Goal: Task Accomplishment & Management: Manage account settings

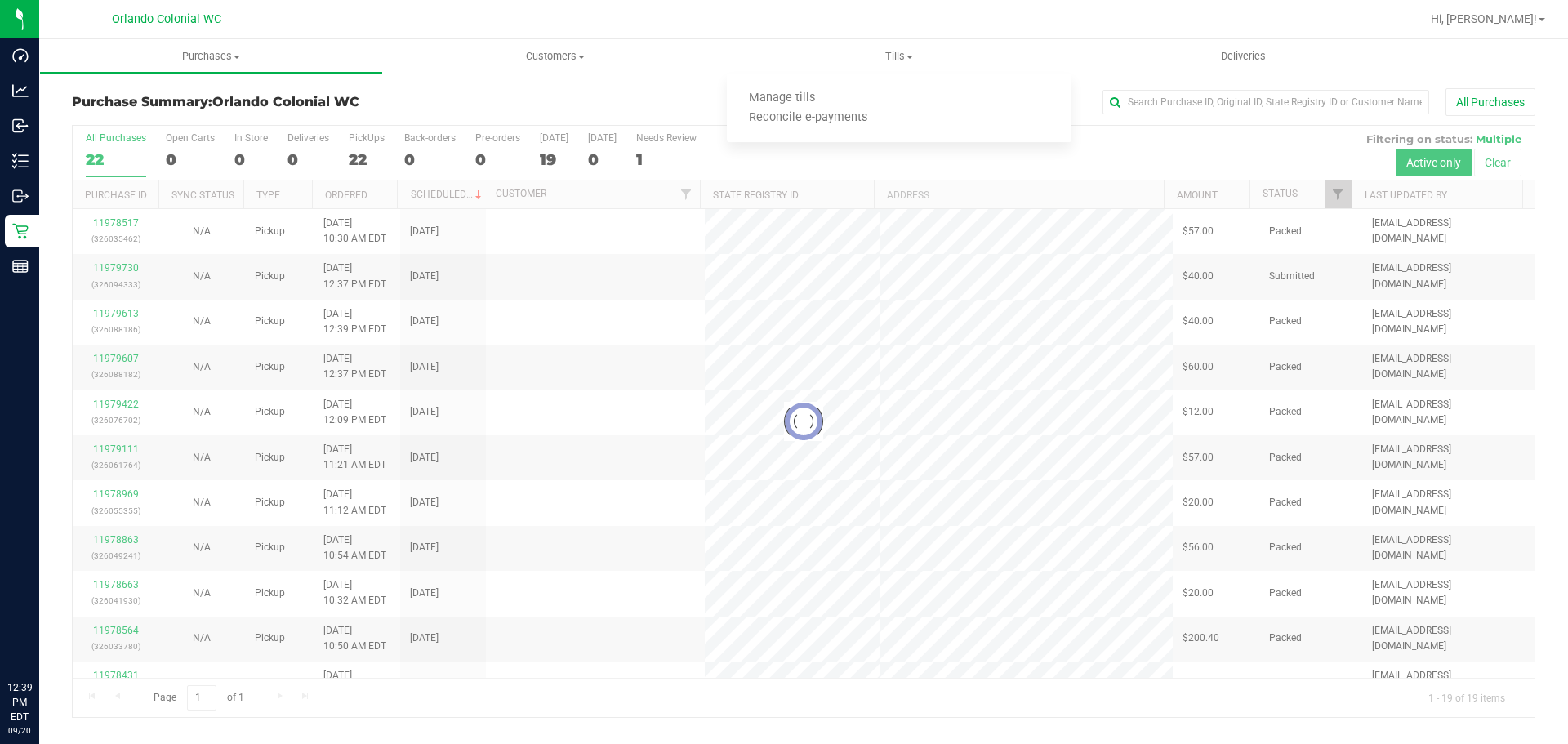
click at [907, 42] on uib-tab-heading "Tills Manage tills Reconcile e-payments" at bounding box center [898, 56] width 344 height 34
click at [906, 58] on span "Tills" at bounding box center [898, 55] width 344 height 14
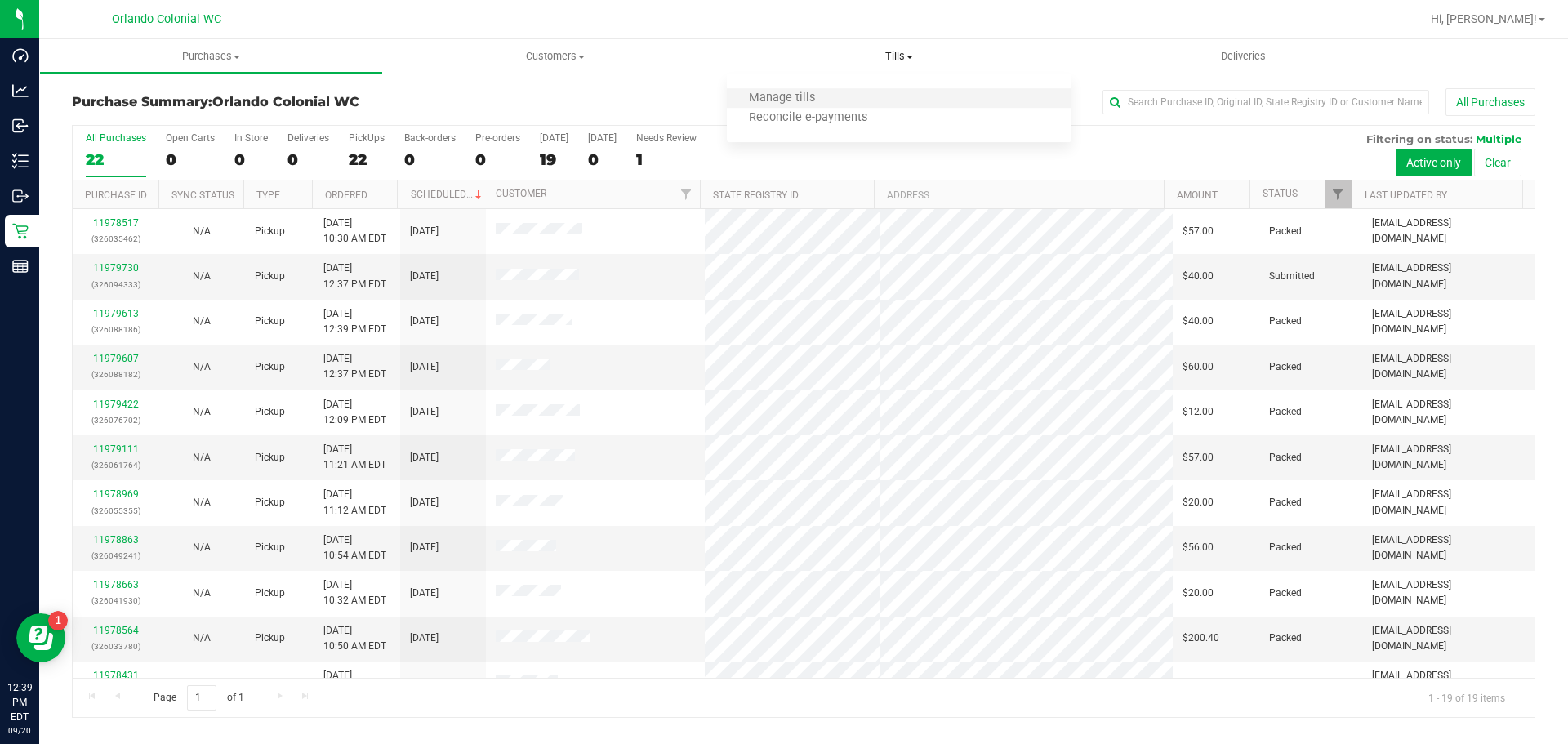
click at [893, 100] on li "Manage tills" at bounding box center [898, 98] width 344 height 20
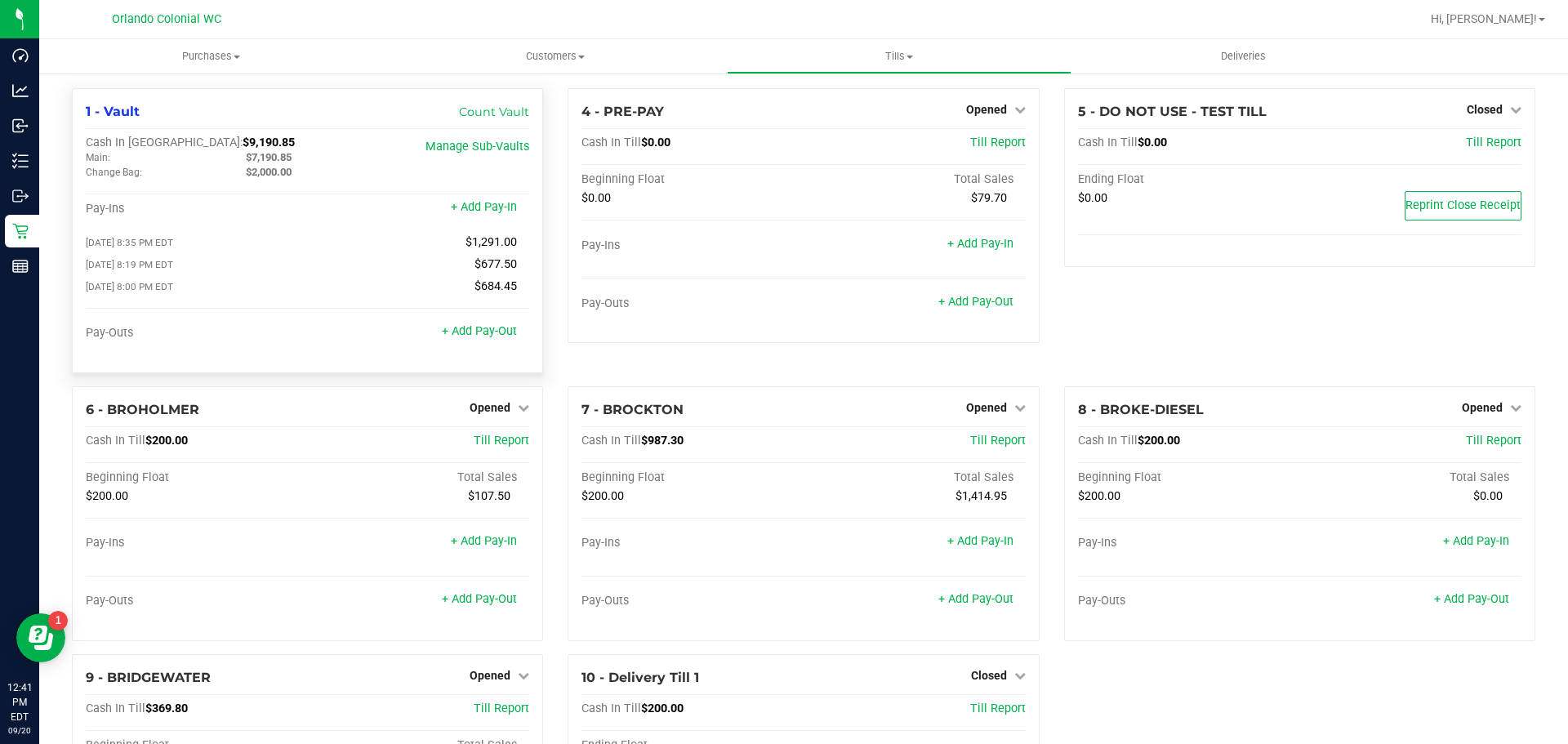
drag, startPoint x: 434, startPoint y: 187, endPoint x: 488, endPoint y: 257, distance: 88.4
click at [434, 187] on div "Cash In Vault: $9,190.85 Main: $7,190.85 Change Bag: $2,000.00 Manage Sub-Vaults" at bounding box center [308, 161] width 444 height 51
click at [480, 348] on div "Pay-Outs + Add Pay-Out" at bounding box center [308, 336] width 444 height 22
click at [483, 336] on link "+ Add Pay-Out" at bounding box center [479, 331] width 75 height 14
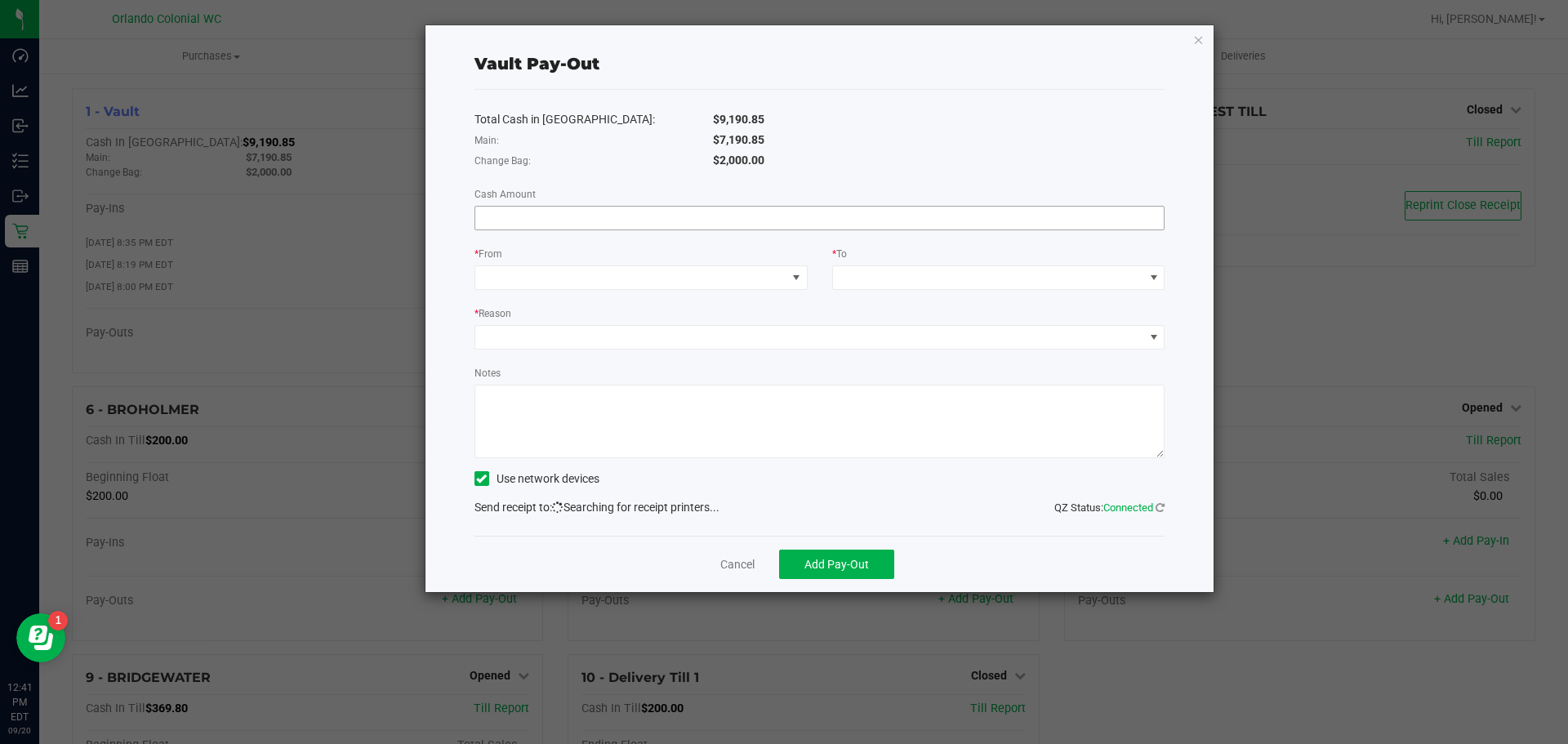
click at [589, 214] on input at bounding box center [820, 218] width 689 height 23
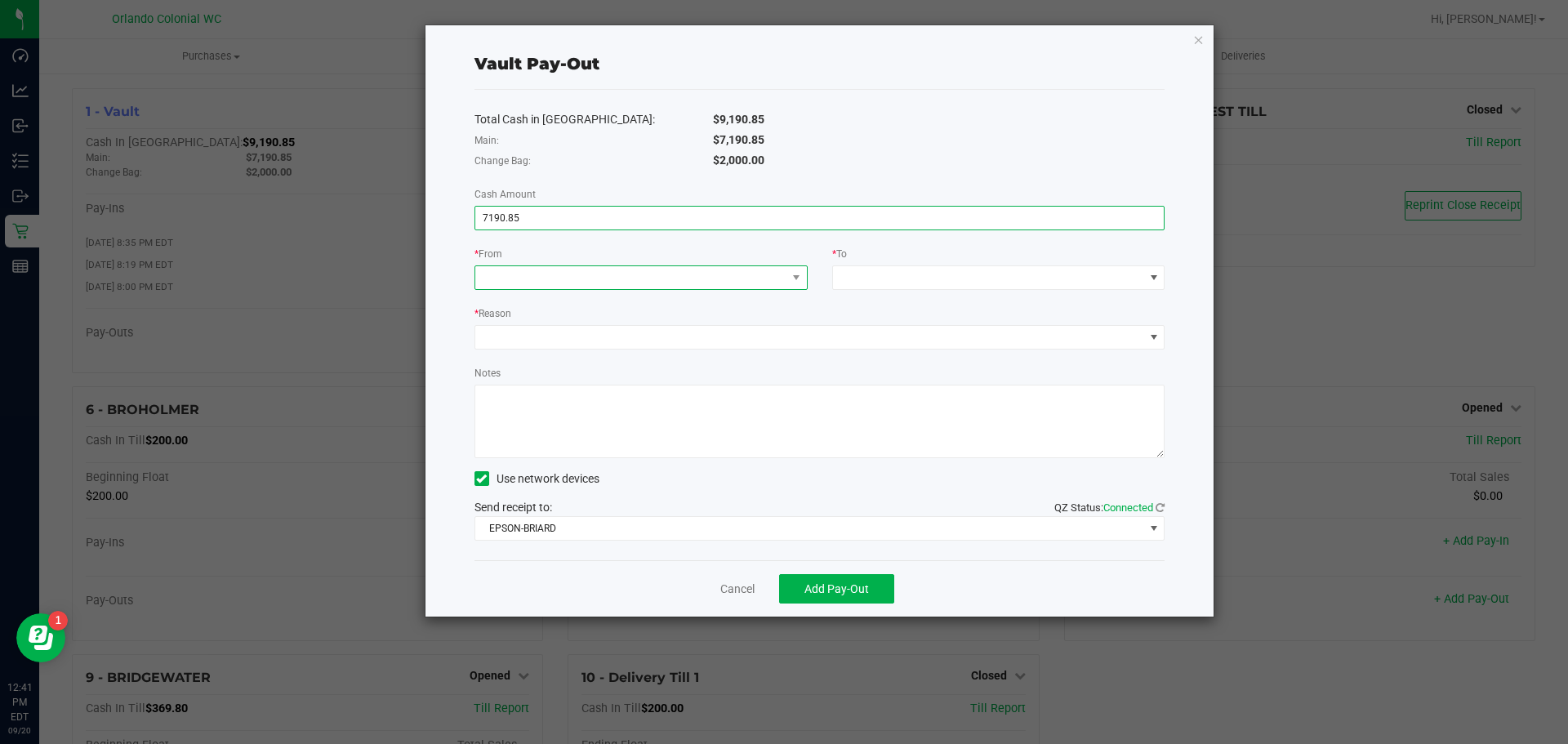
click at [609, 268] on span at bounding box center [630, 278] width 311 height 23
click at [610, 287] on span at bounding box center [630, 278] width 311 height 23
type input "$7,190.85"
click at [615, 278] on span at bounding box center [630, 278] width 311 height 23
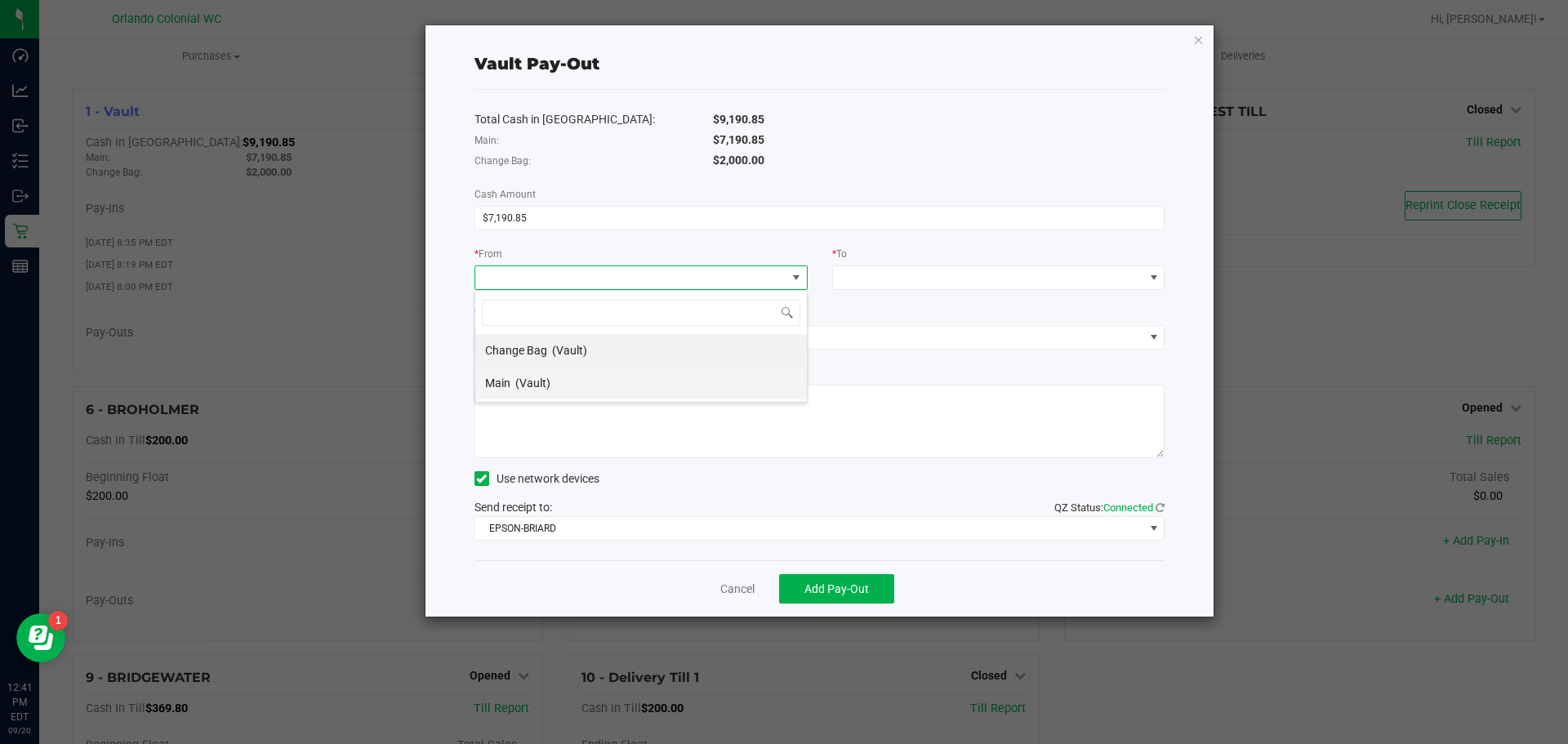
scroll to position [25, 333]
click at [576, 382] on li "Main (Vault)" at bounding box center [641, 383] width 331 height 32
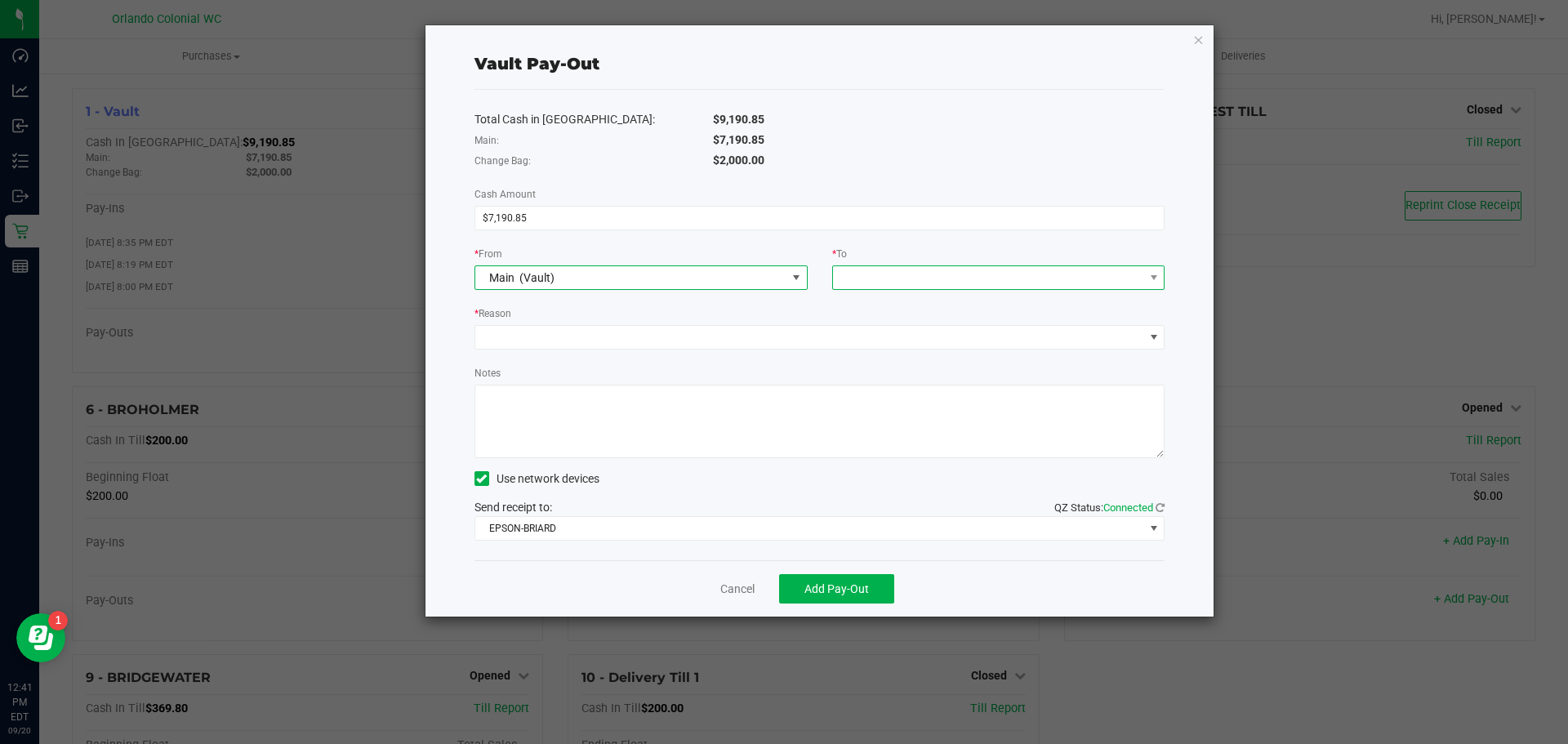
click at [910, 284] on span at bounding box center [988, 278] width 311 height 23
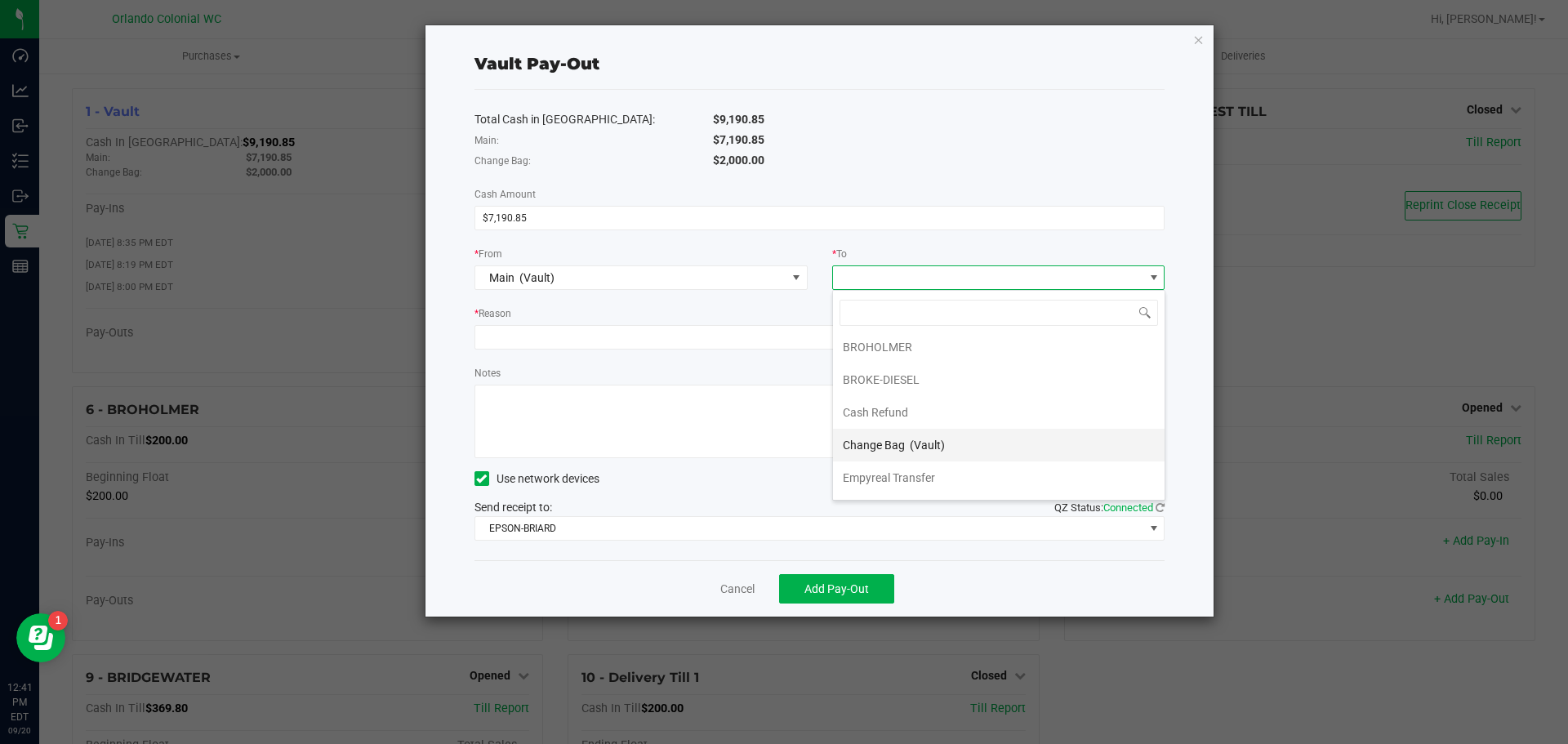
scroll to position [98, 0]
click at [912, 452] on span "Empyreal Transfer" at bounding box center [888, 449] width 92 height 13
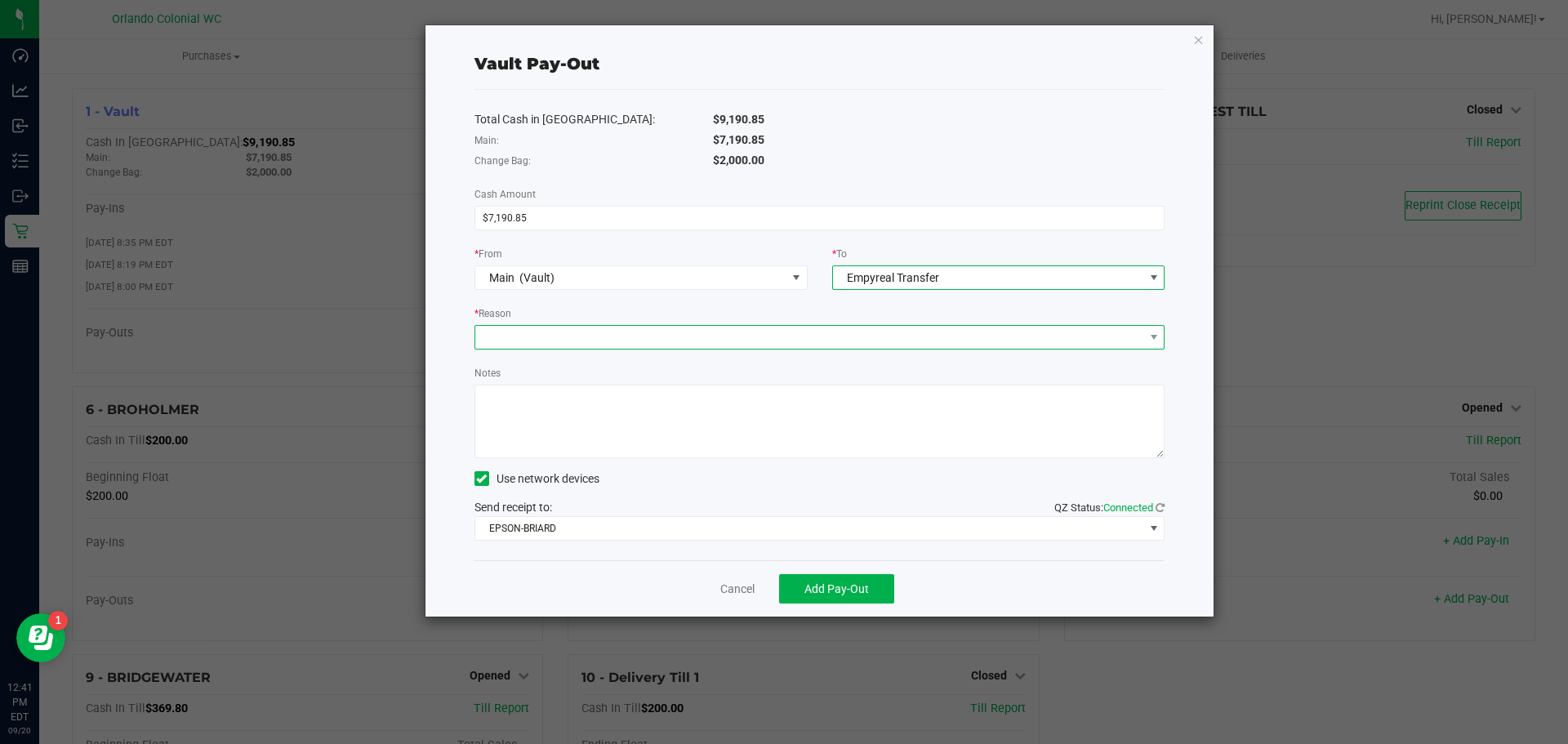
click at [668, 337] on span at bounding box center [809, 337] width 668 height 23
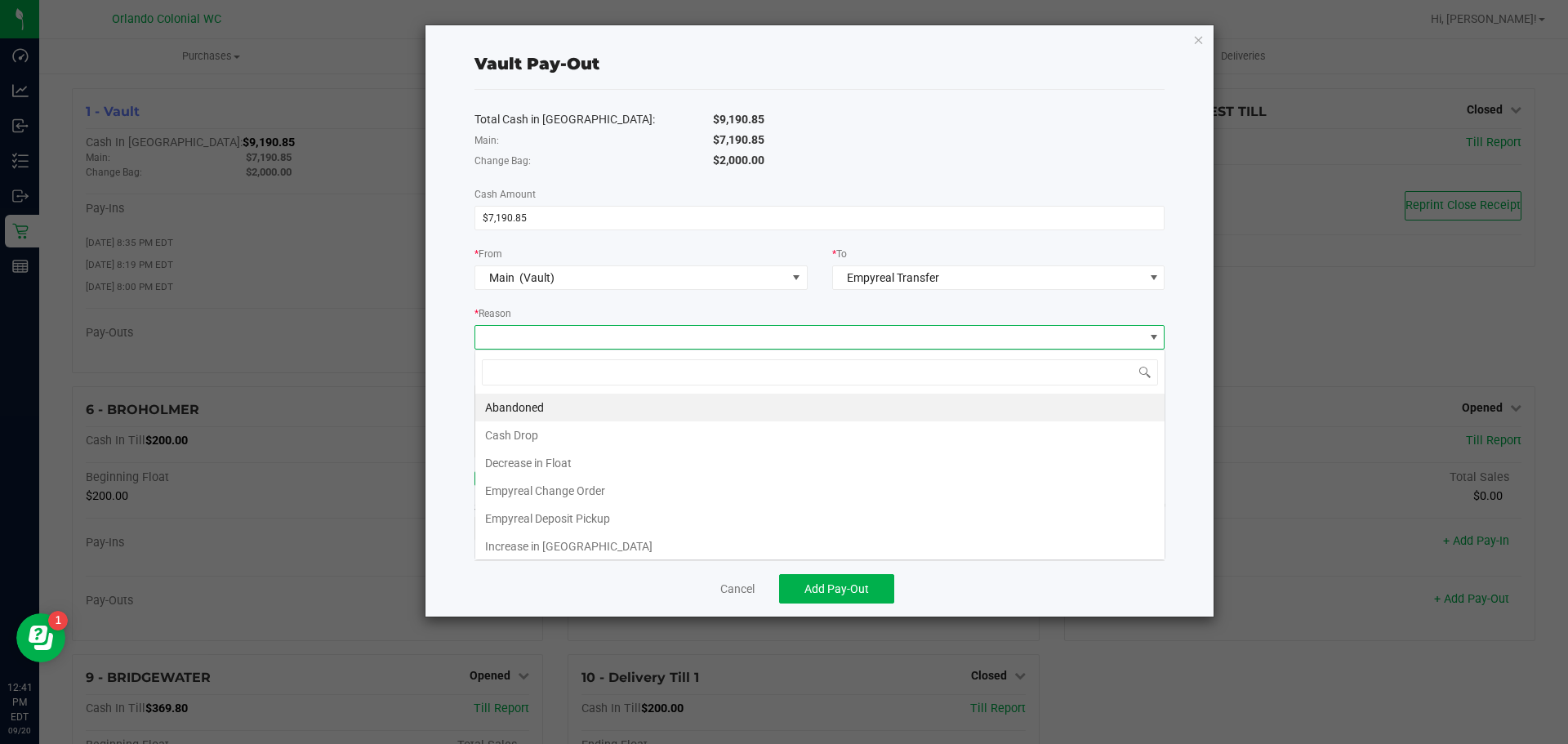
scroll to position [25, 690]
click at [655, 514] on li "Empyreal Deposit Pickup" at bounding box center [820, 518] width 689 height 28
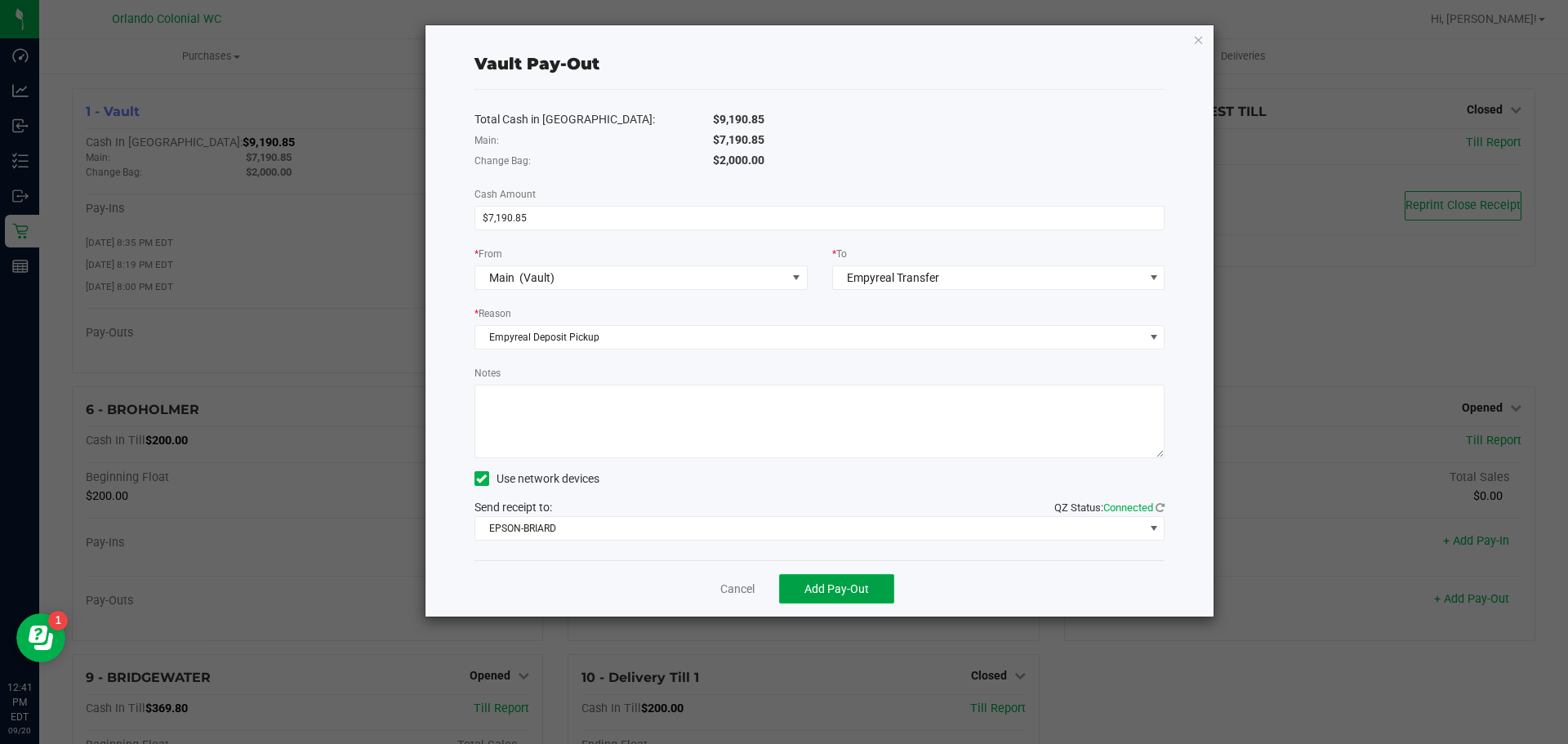
click at [810, 584] on span "Add Pay-Out" at bounding box center [837, 589] width 65 height 13
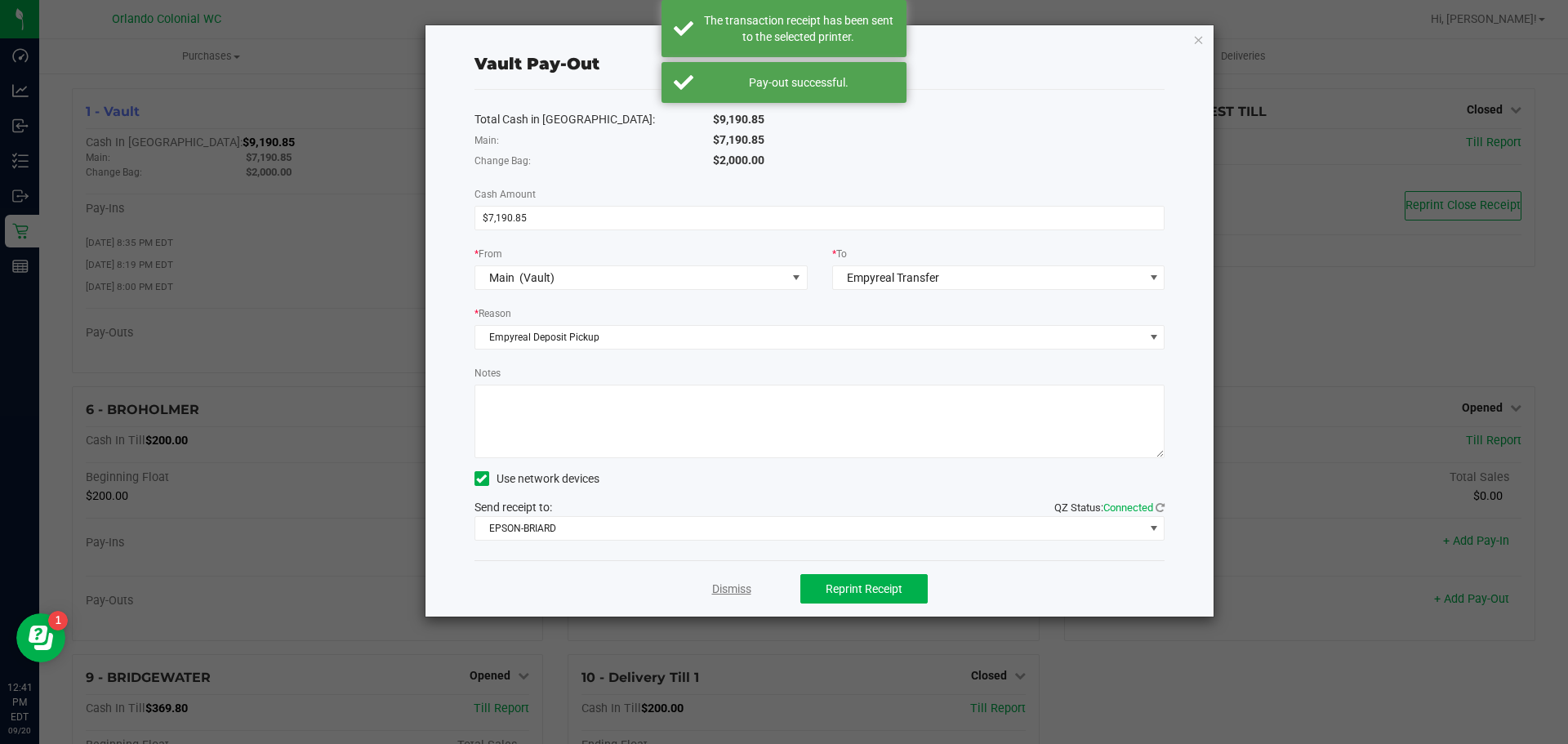
click at [730, 584] on link "Dismiss" at bounding box center [731, 590] width 39 height 17
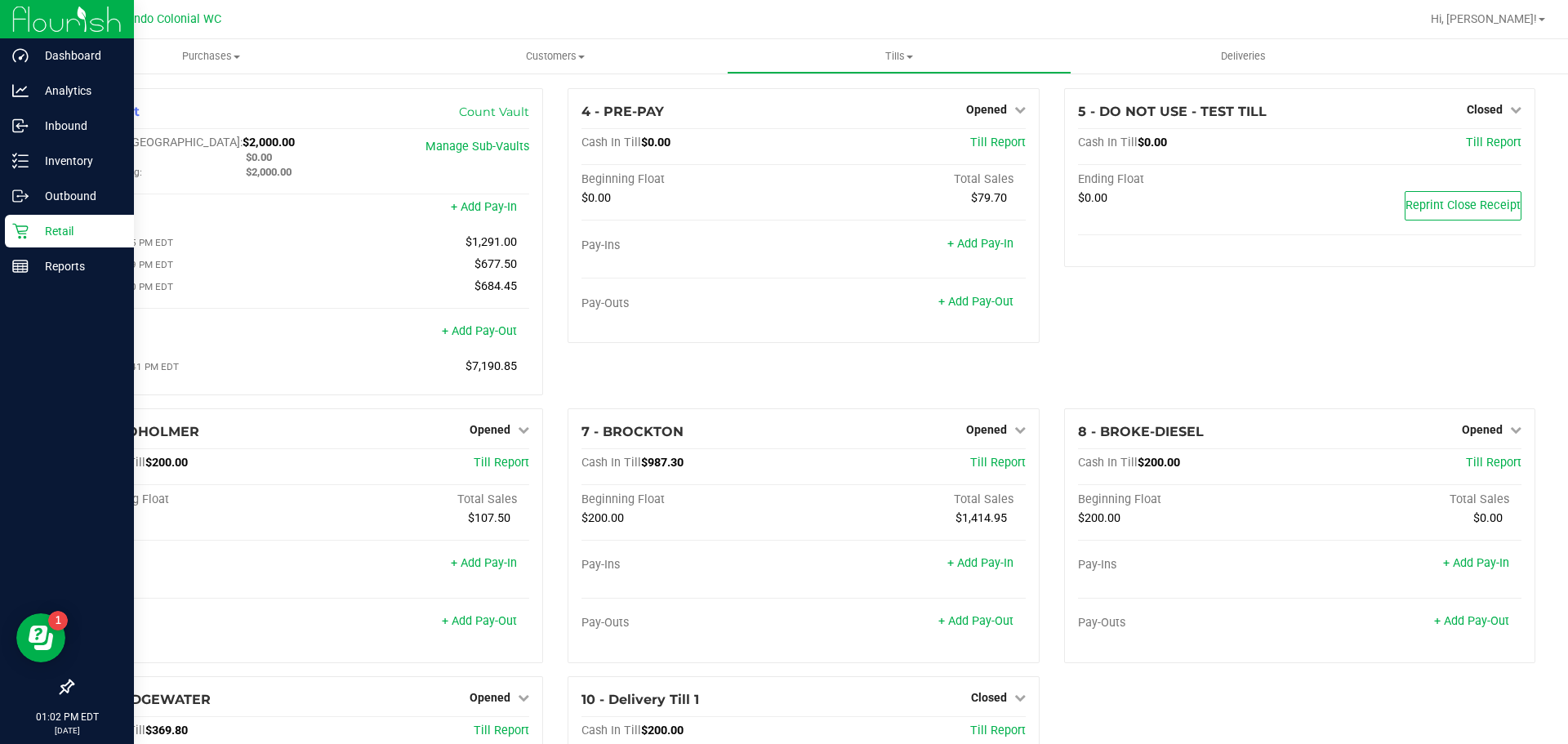
click at [55, 232] on p "Retail" at bounding box center [77, 231] width 98 height 20
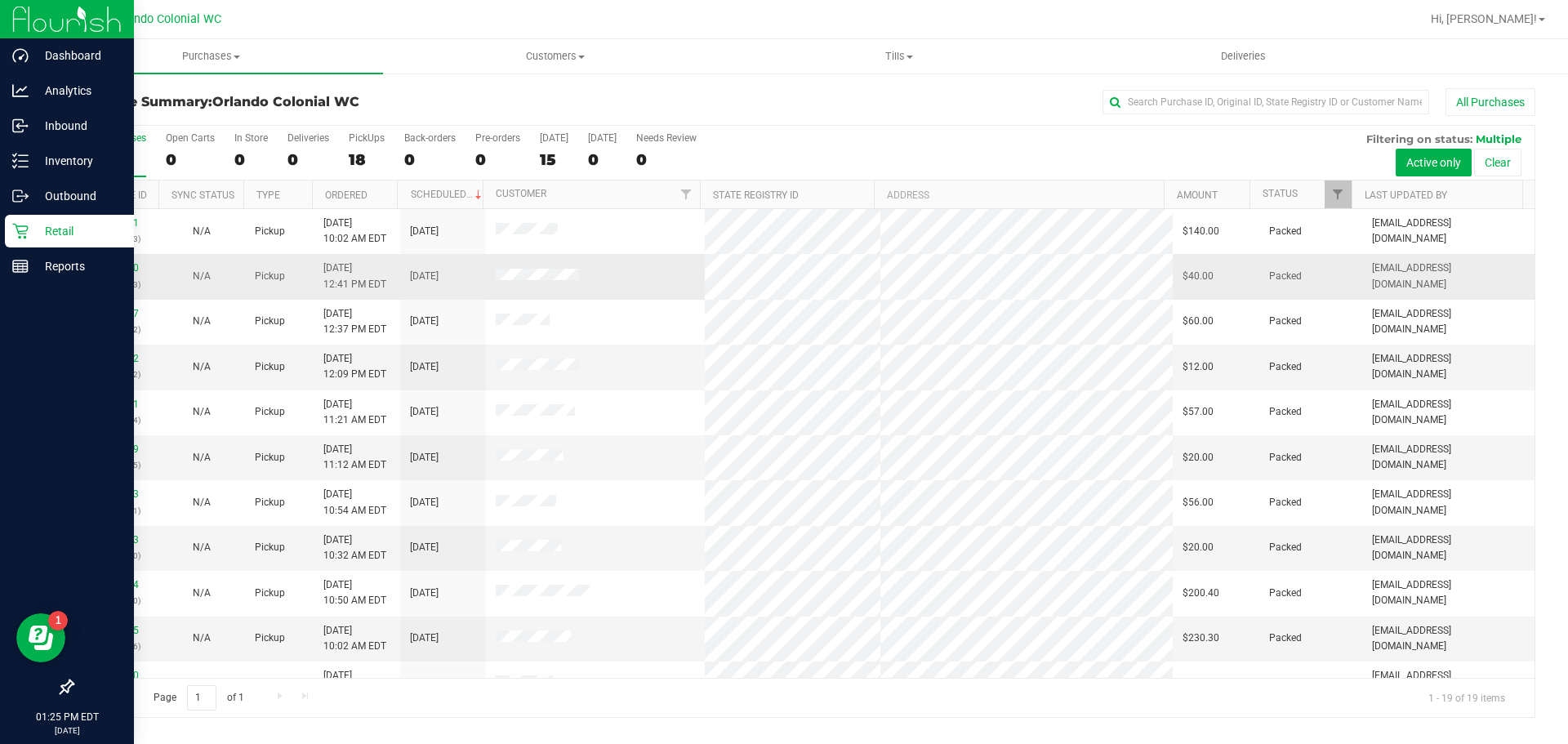
scroll to position [391, 0]
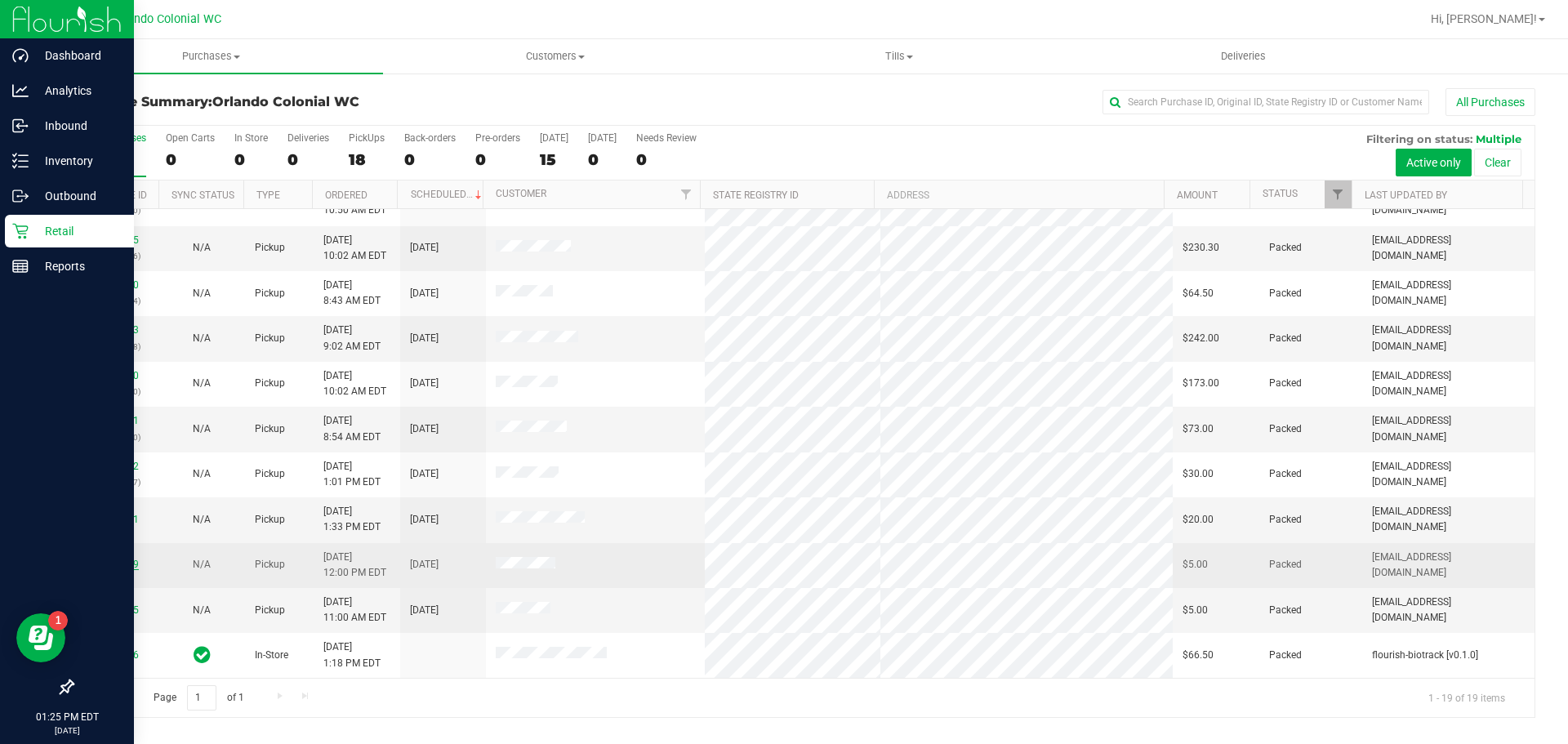
click at [115, 564] on link "11973149" at bounding box center [116, 565] width 46 height 11
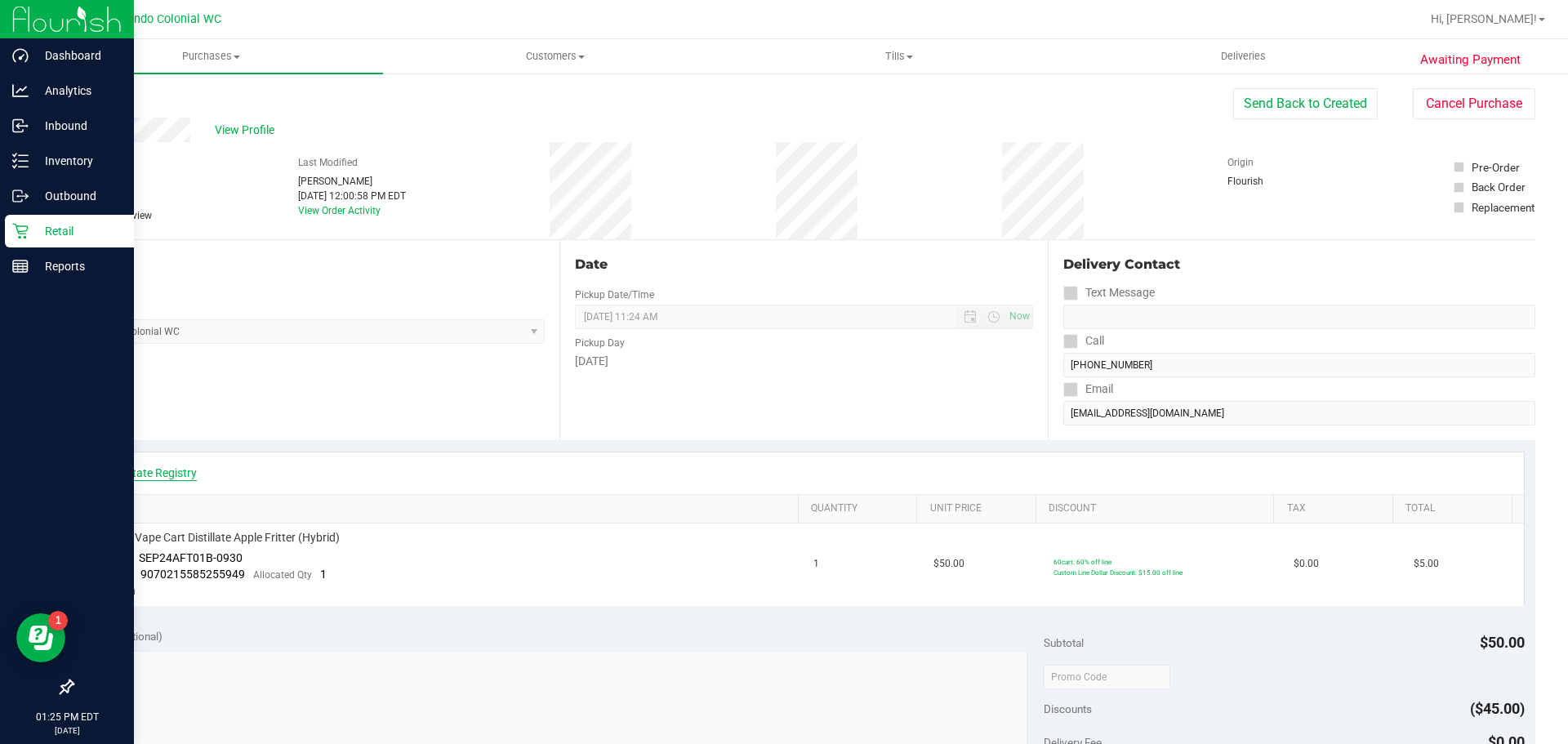
click at [184, 476] on link "View State Registry" at bounding box center [148, 473] width 98 height 16
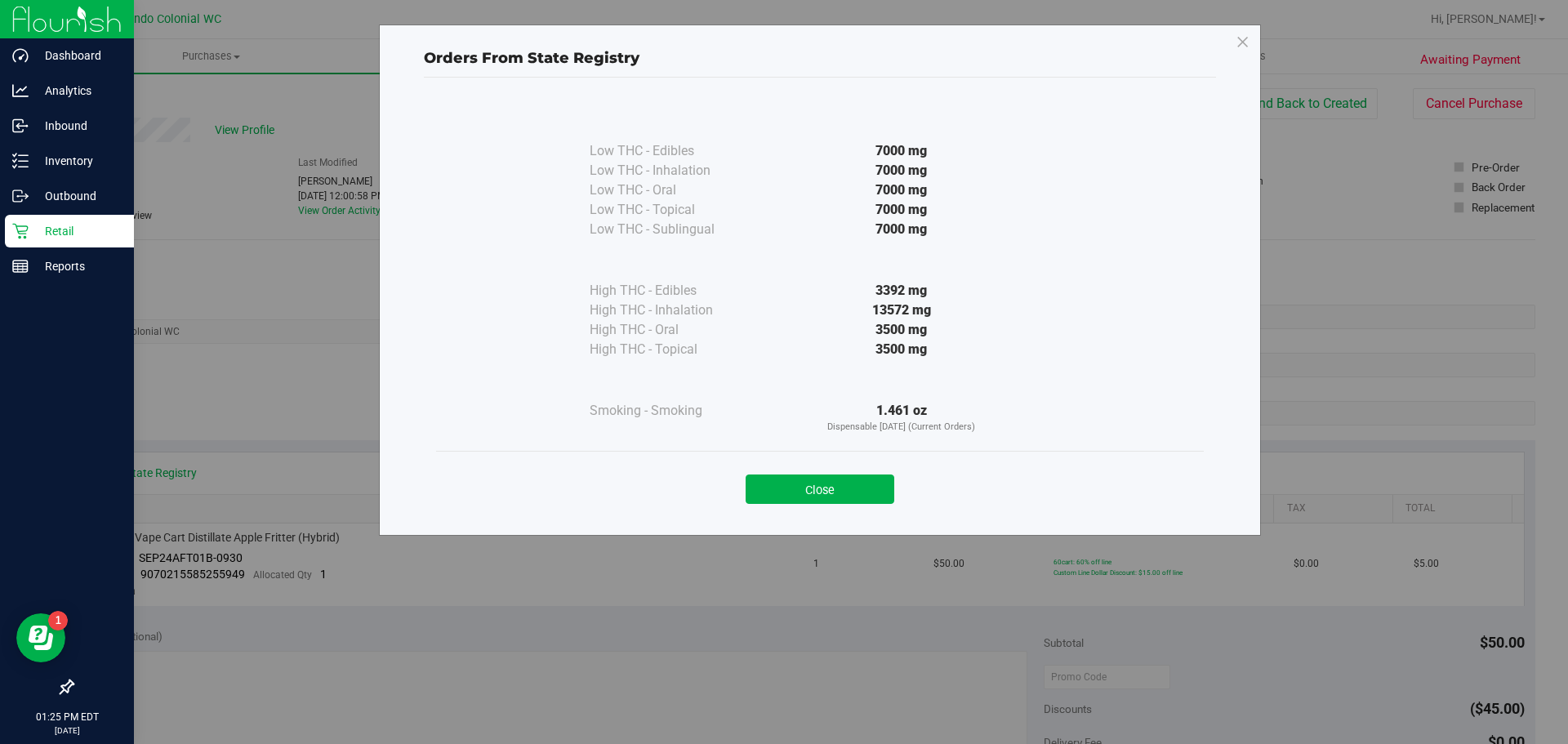
click at [842, 505] on div "Close" at bounding box center [820, 483] width 767 height 66
click at [861, 476] on button "Close" at bounding box center [820, 489] width 149 height 30
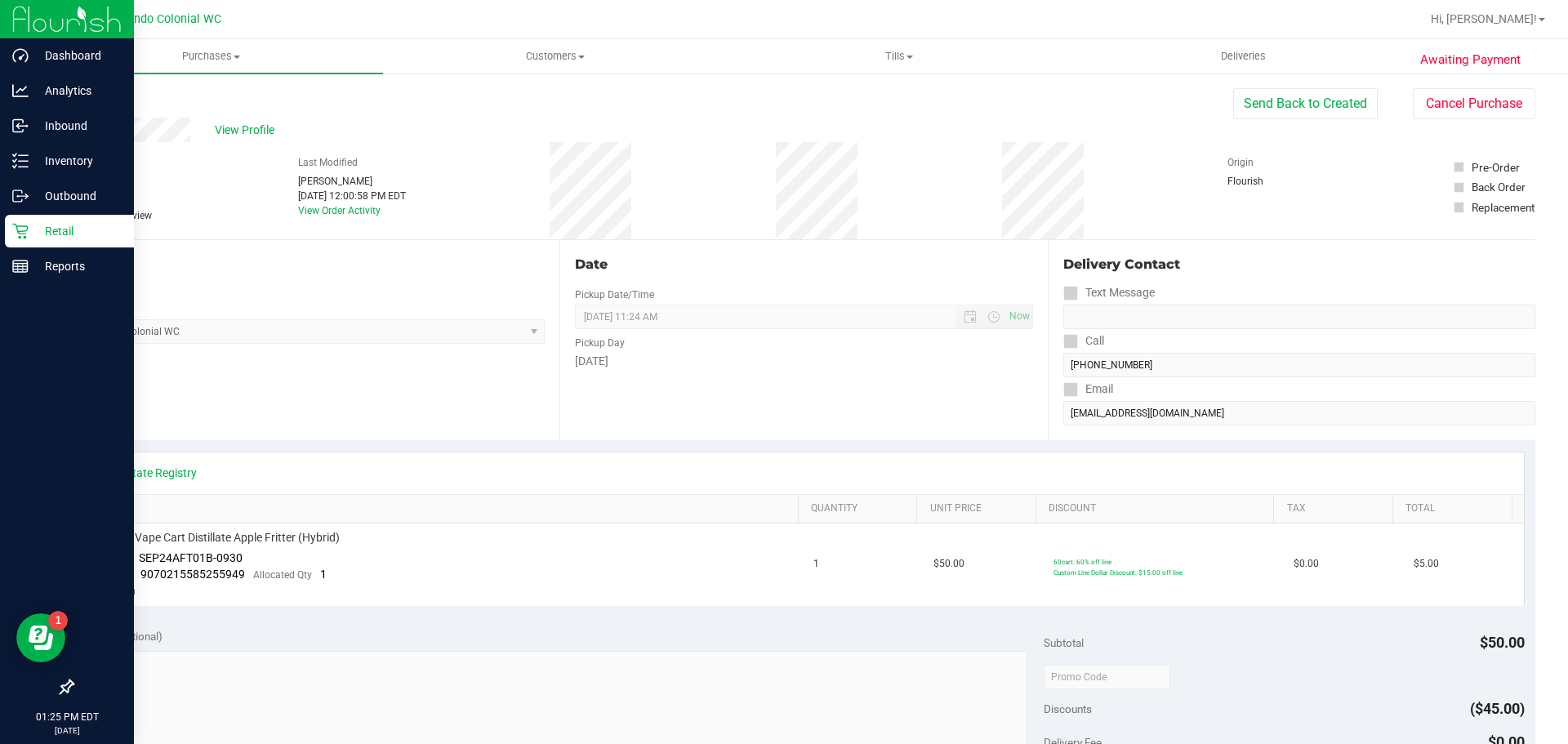
click at [54, 234] on p "Retail" at bounding box center [77, 231] width 98 height 20
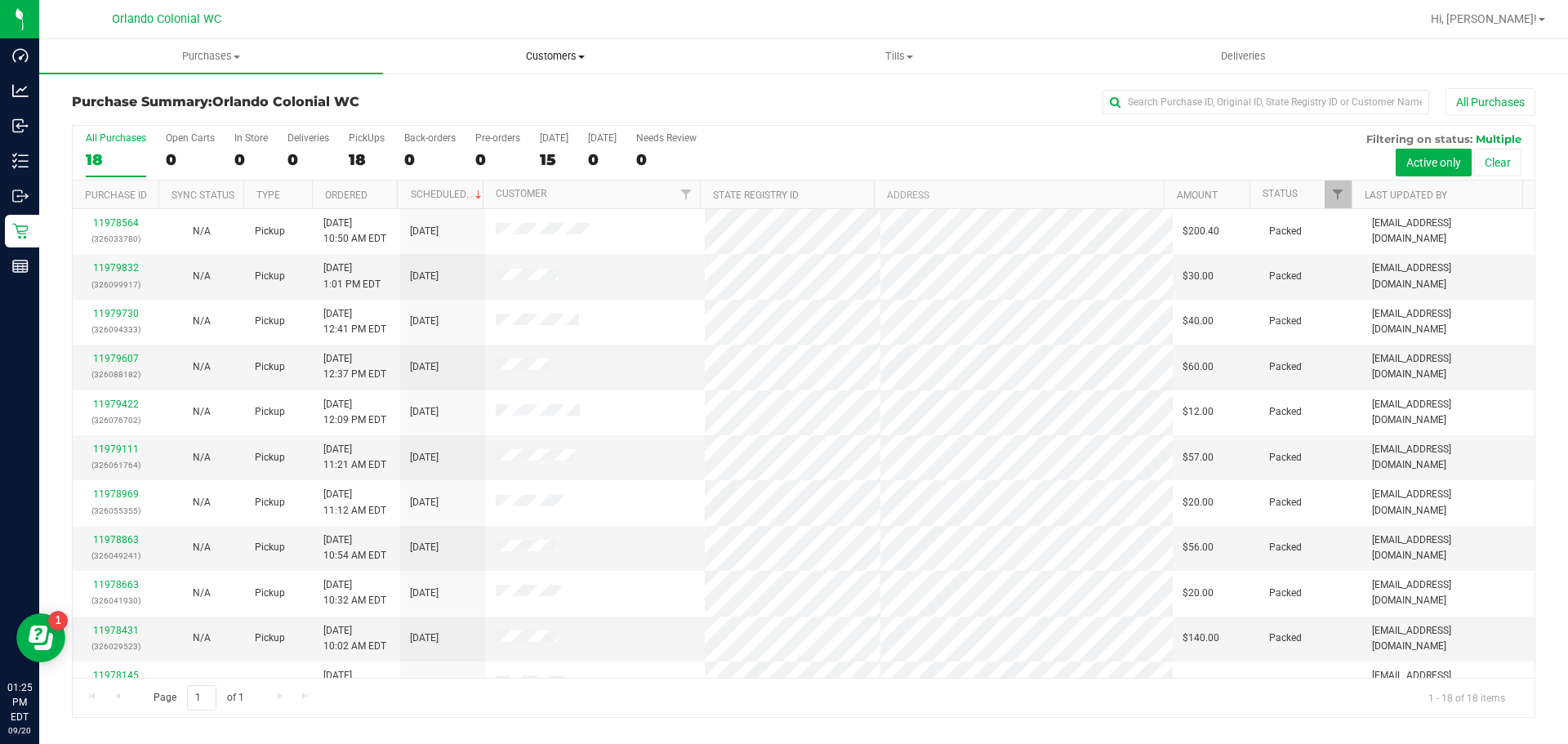
click at [575, 55] on span "Customers" at bounding box center [554, 55] width 342 height 14
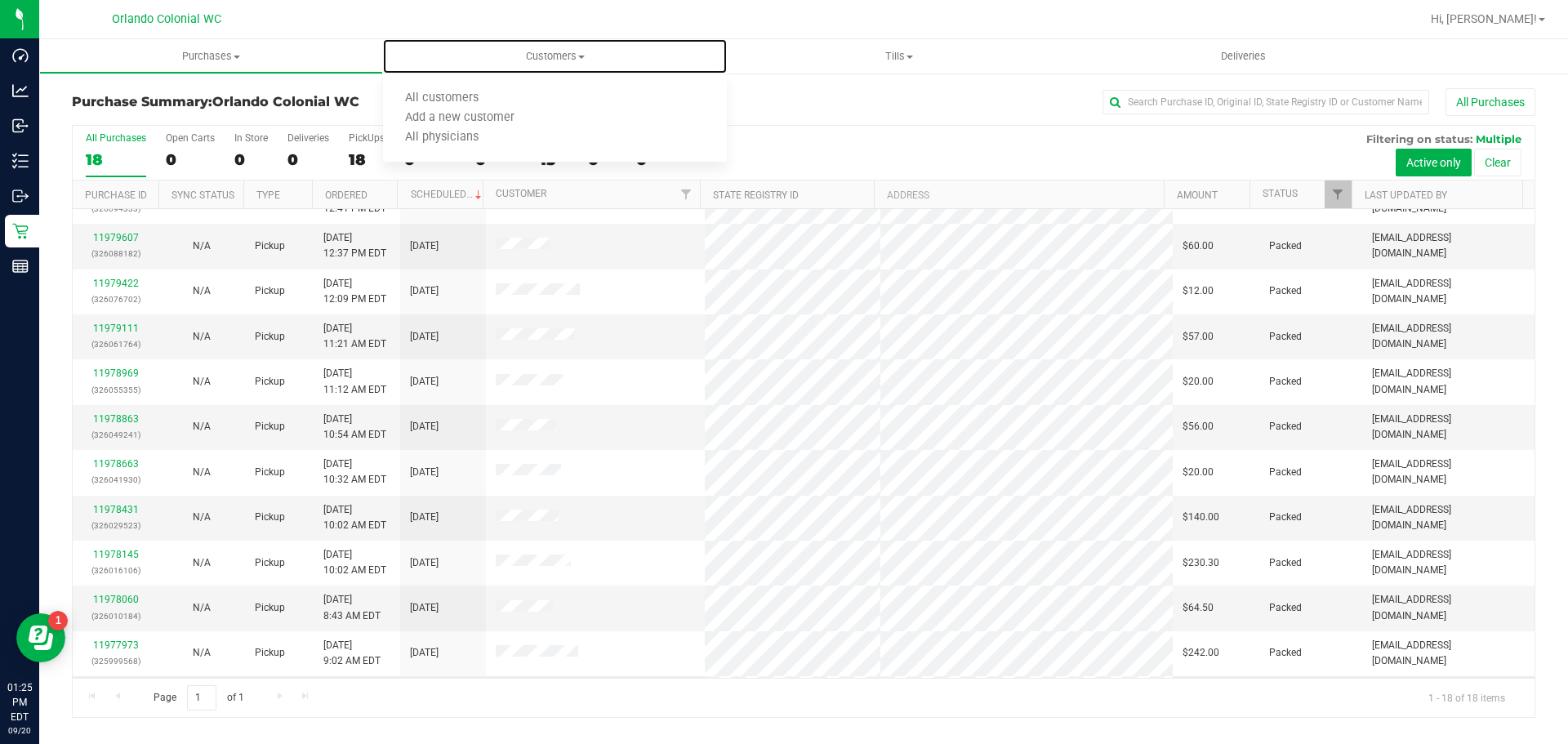
scroll to position [345, 0]
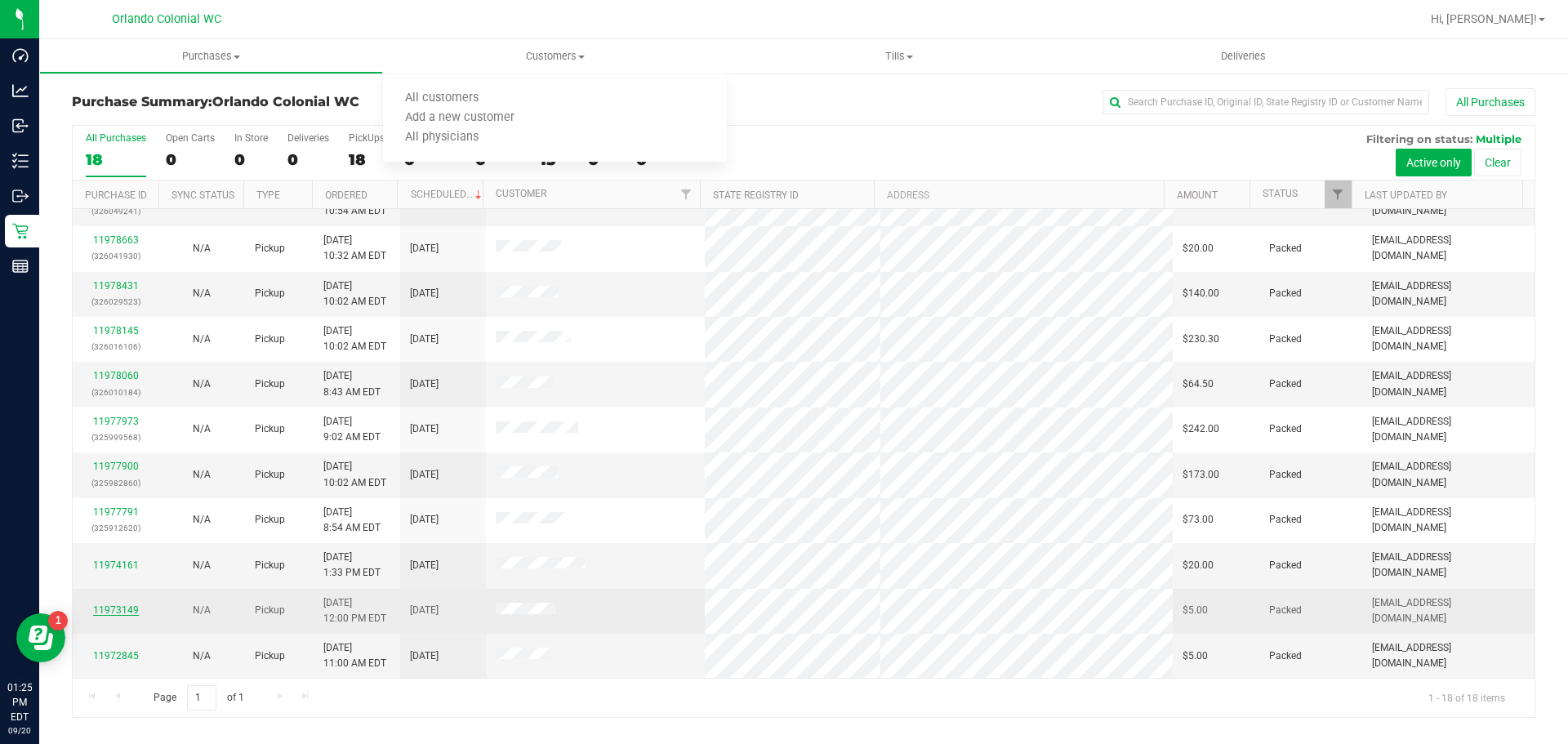
click at [120, 607] on link "11973149" at bounding box center [116, 611] width 46 height 11
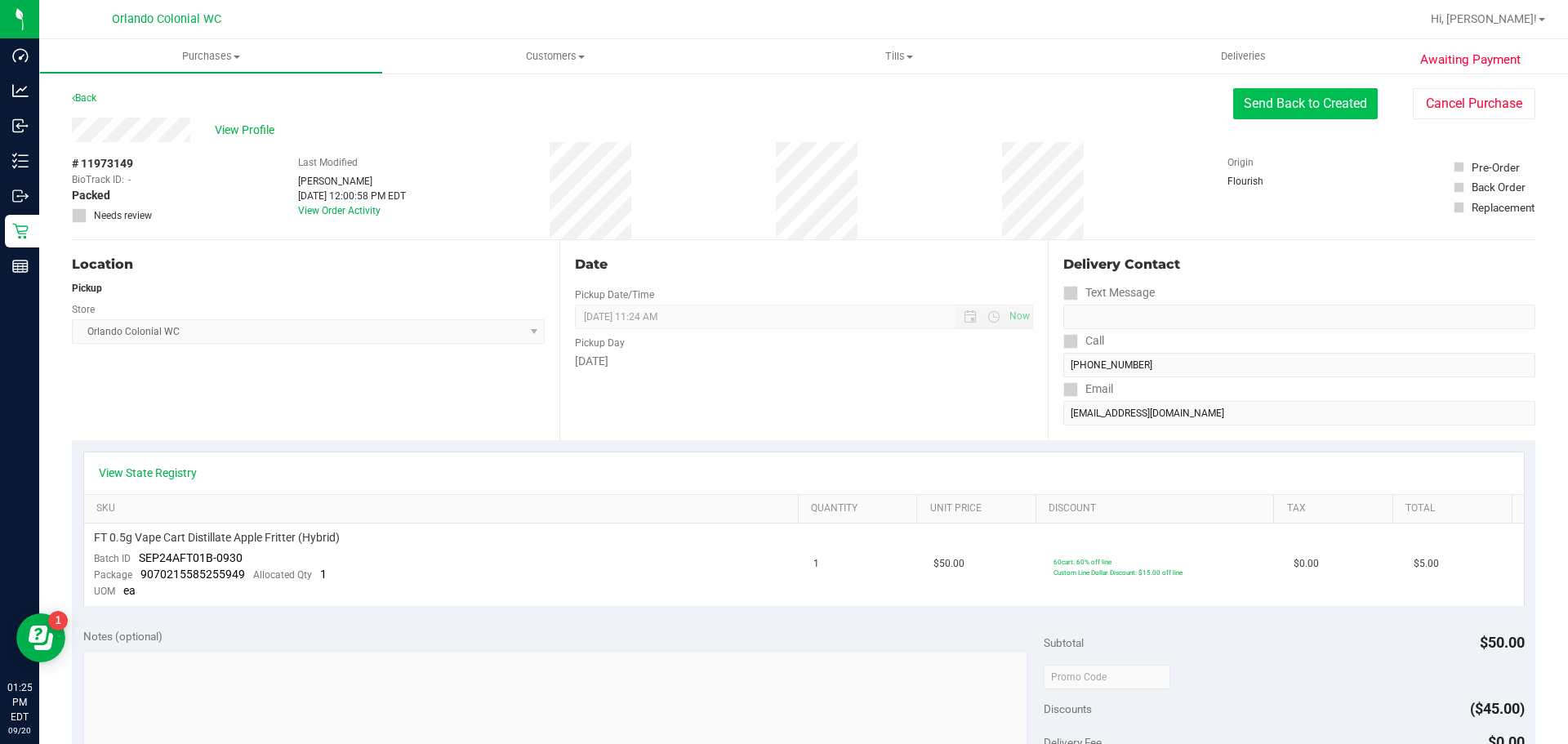
click at [1281, 111] on button "Send Back to Created" at bounding box center [1305, 104] width 145 height 31
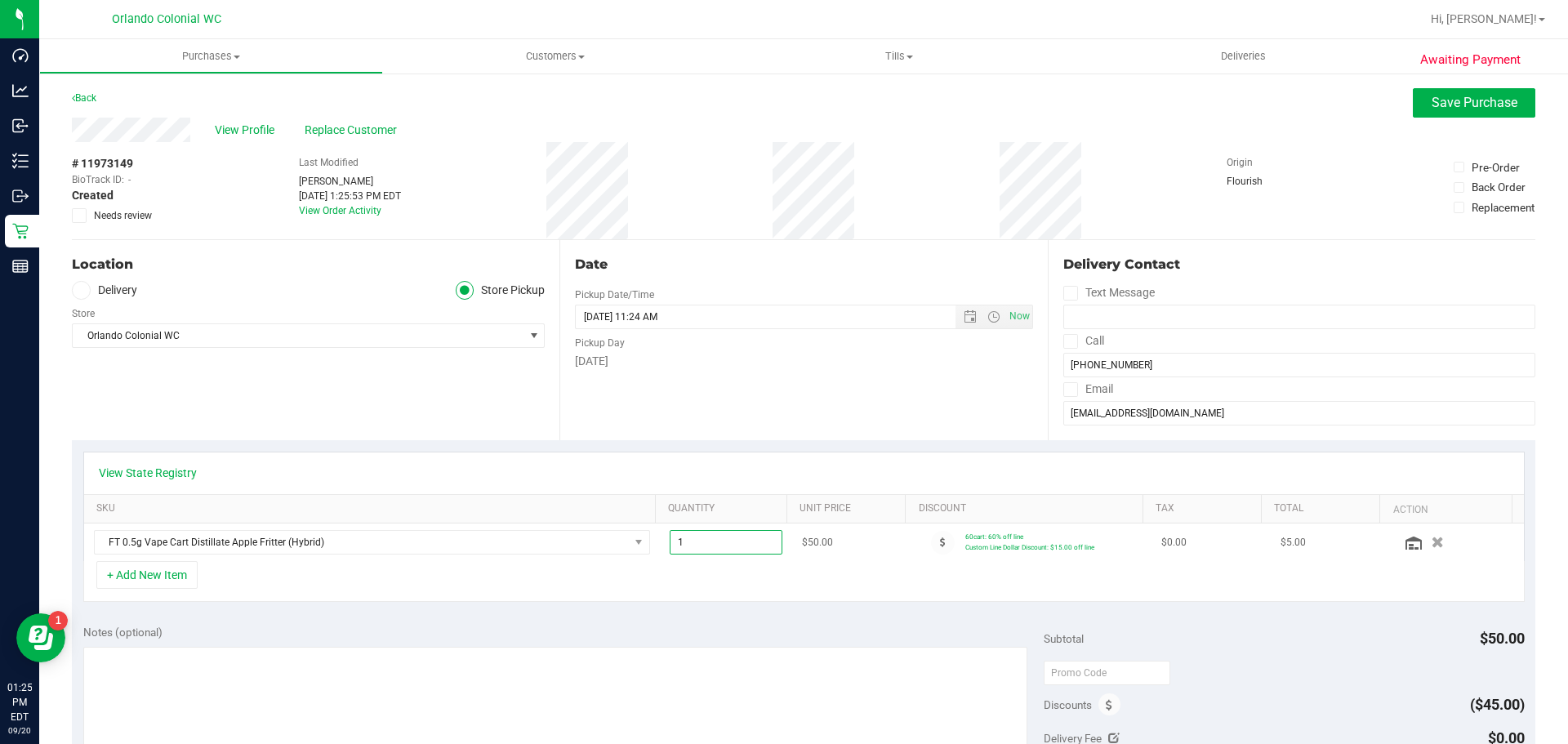
drag, startPoint x: 698, startPoint y: 548, endPoint x: 655, endPoint y: 548, distance: 43.0
click at [660, 548] on td "1.00 1" at bounding box center [726, 542] width 133 height 37
type input "3"
type input "3.00"
click at [677, 442] on div "View State Registry SKU Quantity Unit Price Discount Tax Total Action FT 0.5g V…" at bounding box center [803, 527] width 1463 height 173
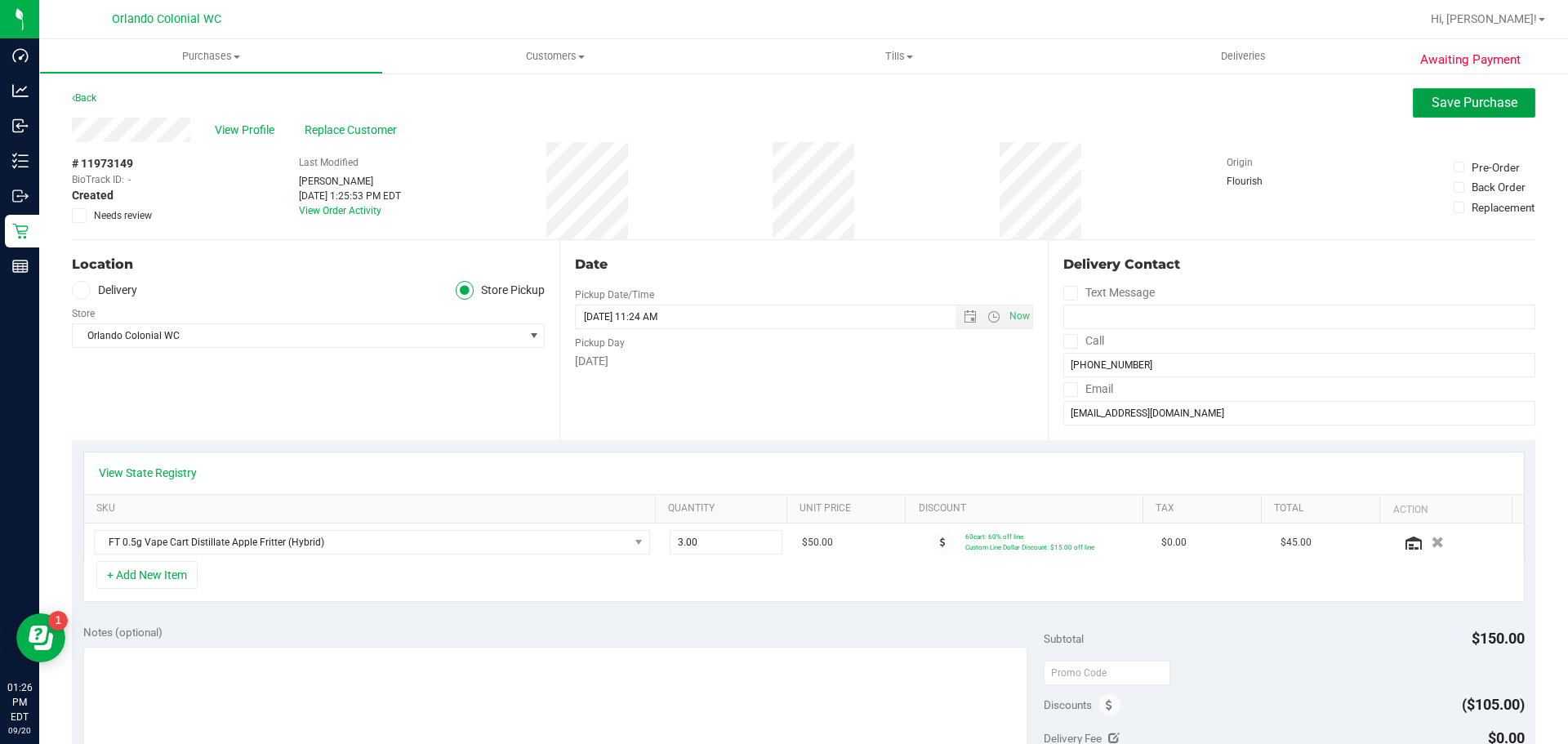
click at [1452, 111] on button "Save Purchase" at bounding box center [1474, 103] width 123 height 30
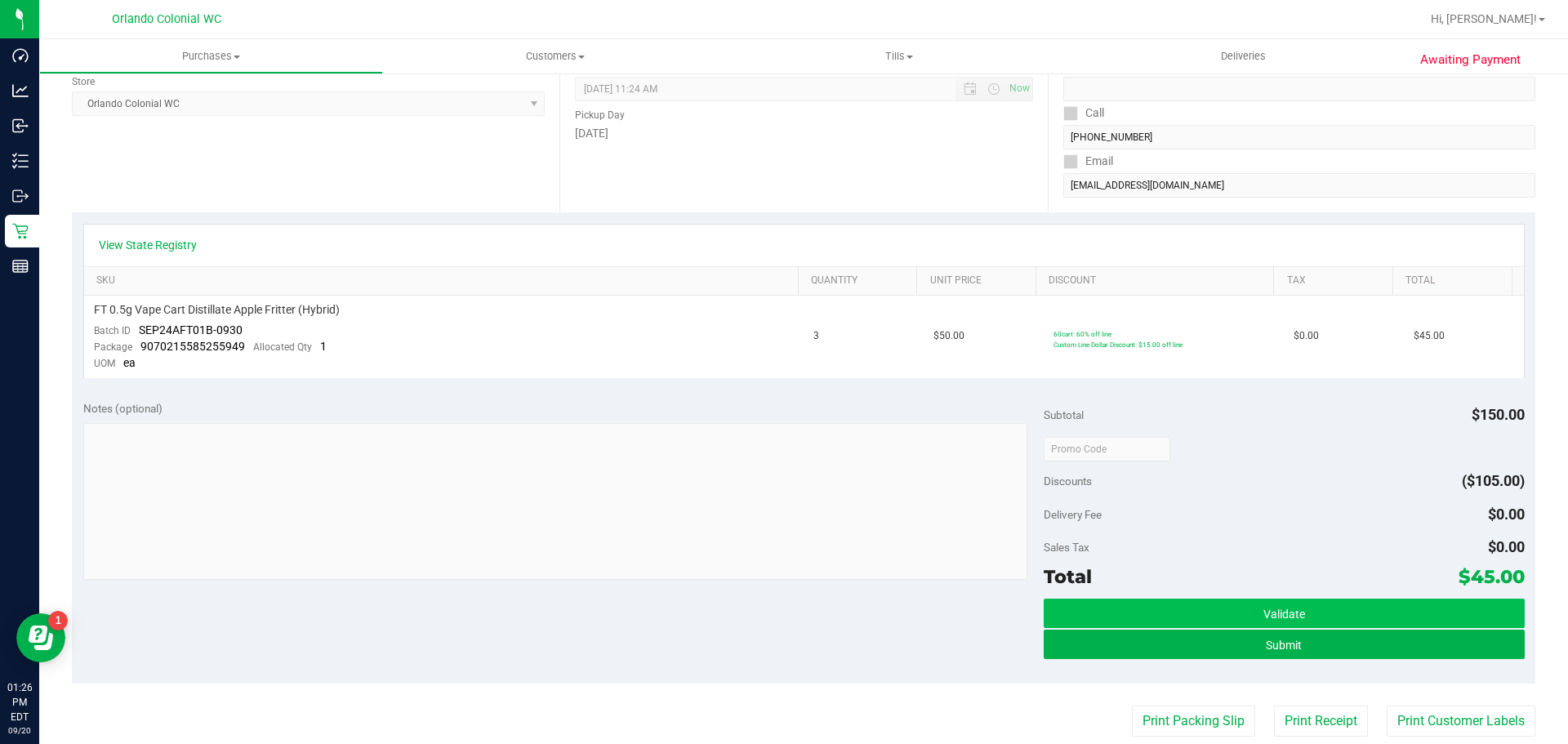
scroll to position [409, 0]
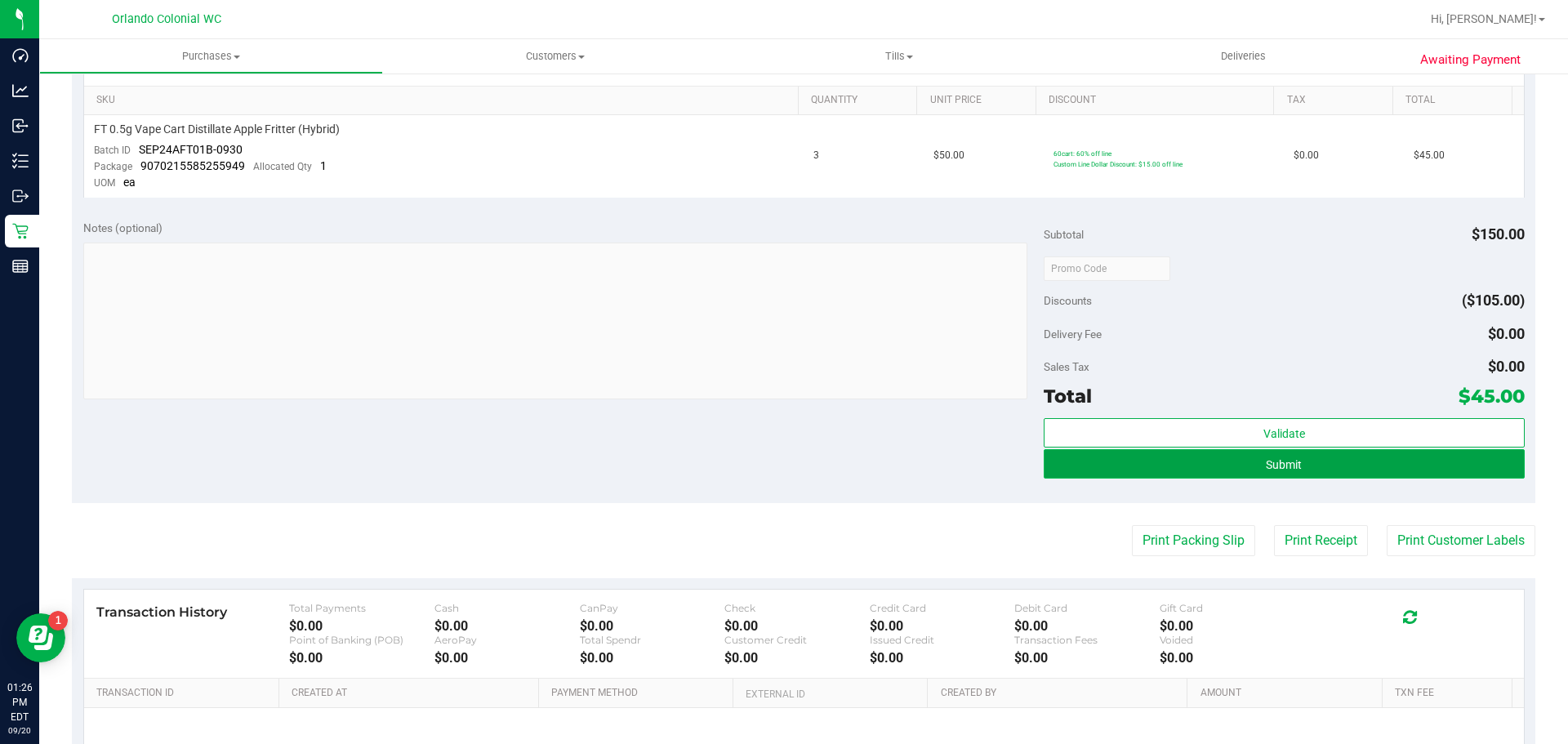
click at [1302, 466] on button "Submit" at bounding box center [1283, 464] width 480 height 30
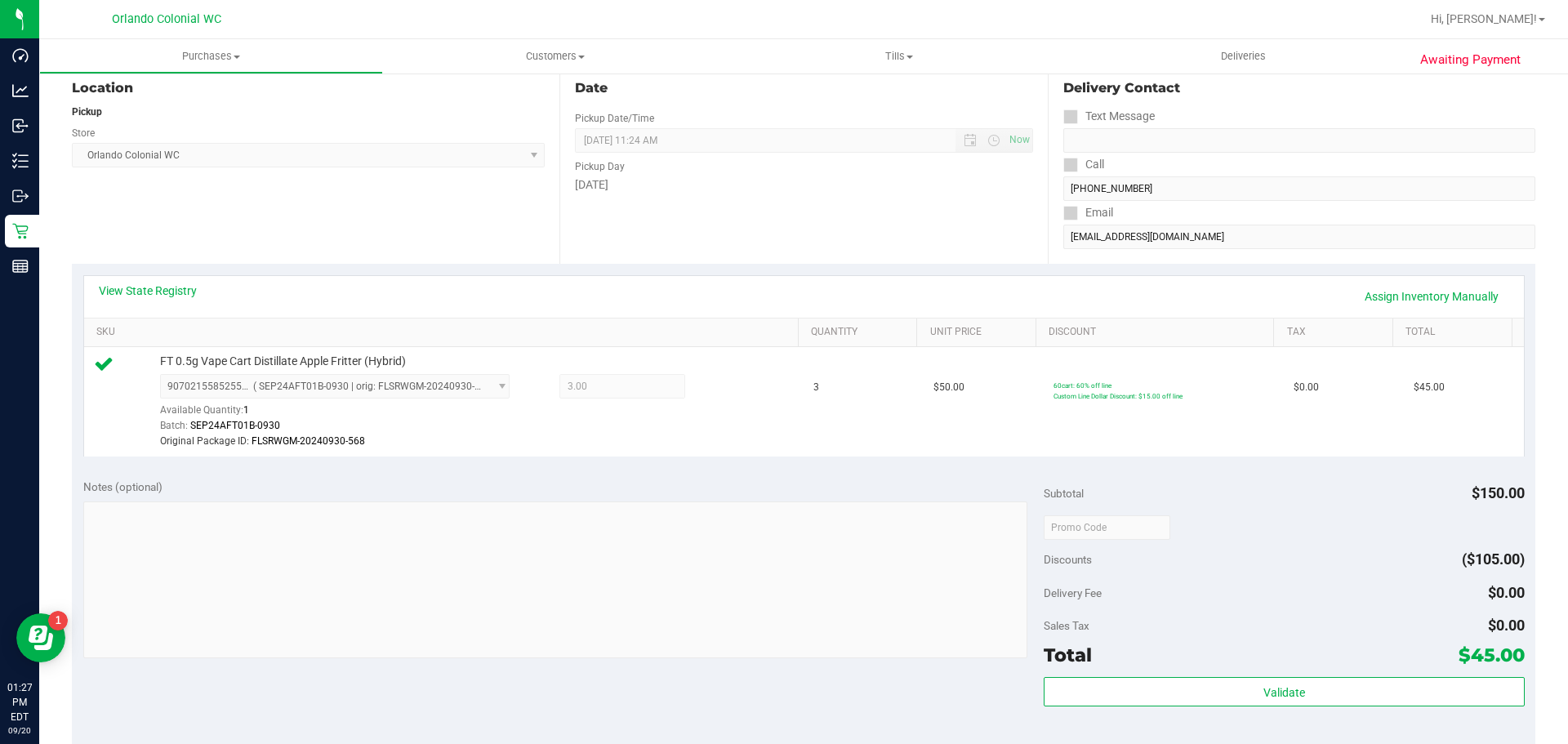
scroll to position [164, 0]
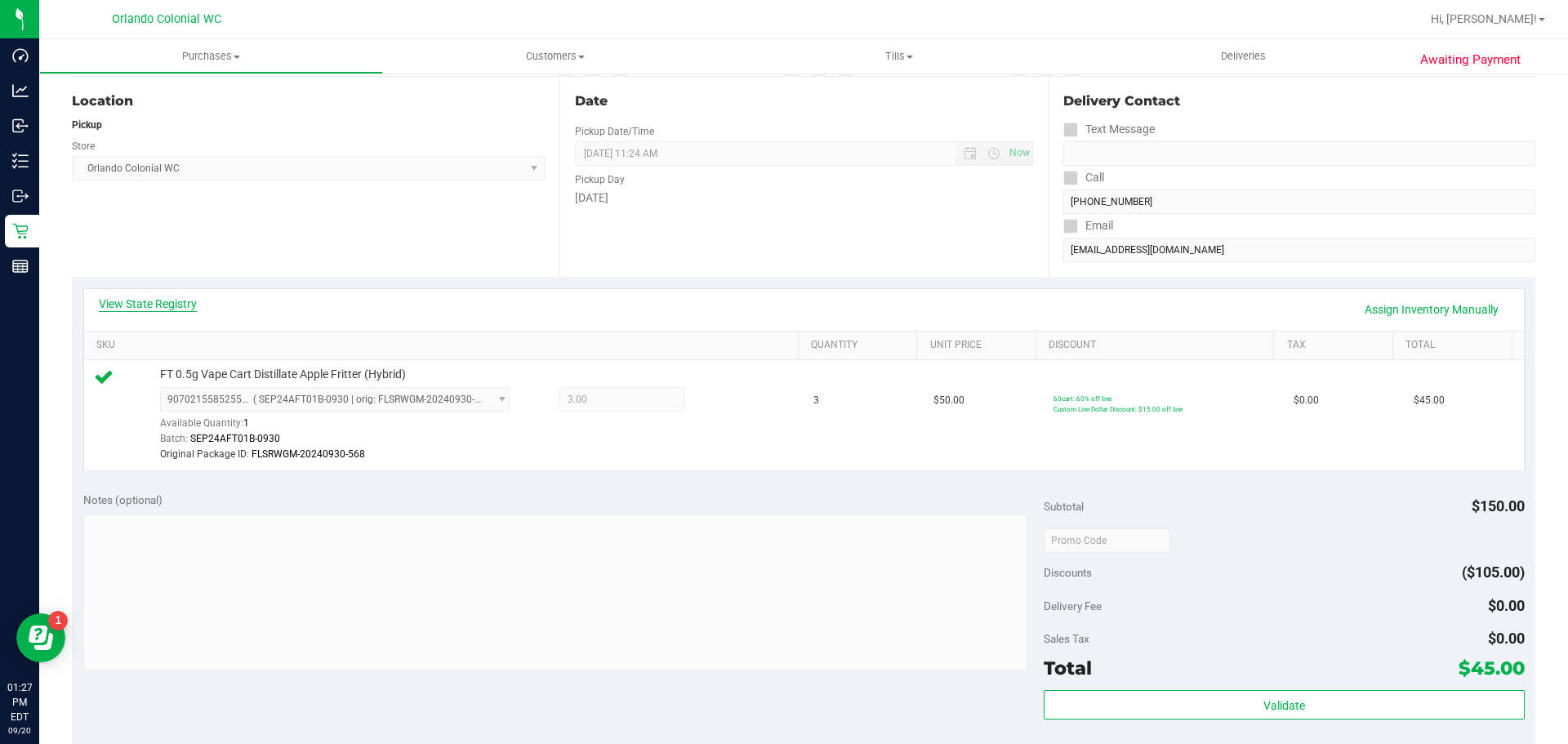
click at [141, 308] on link "View State Registry" at bounding box center [148, 303] width 98 height 16
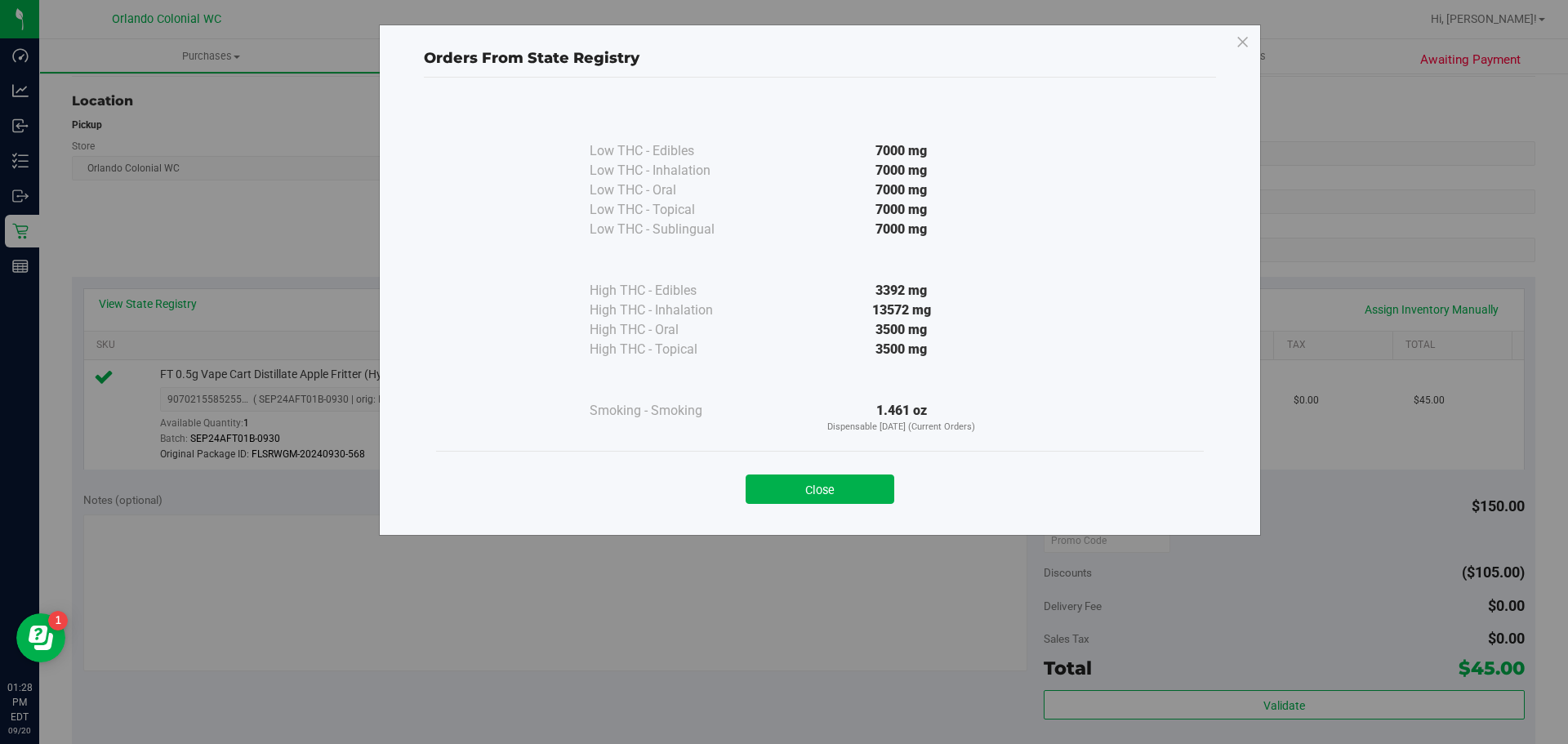
drag, startPoint x: 874, startPoint y: 312, endPoint x: 967, endPoint y: 312, distance: 93.0
click at [967, 312] on div "13572 mg" at bounding box center [902, 311] width 297 height 20
click at [984, 312] on div "13572 mg" at bounding box center [902, 311] width 297 height 20
click at [868, 480] on button "Close" at bounding box center [820, 489] width 149 height 30
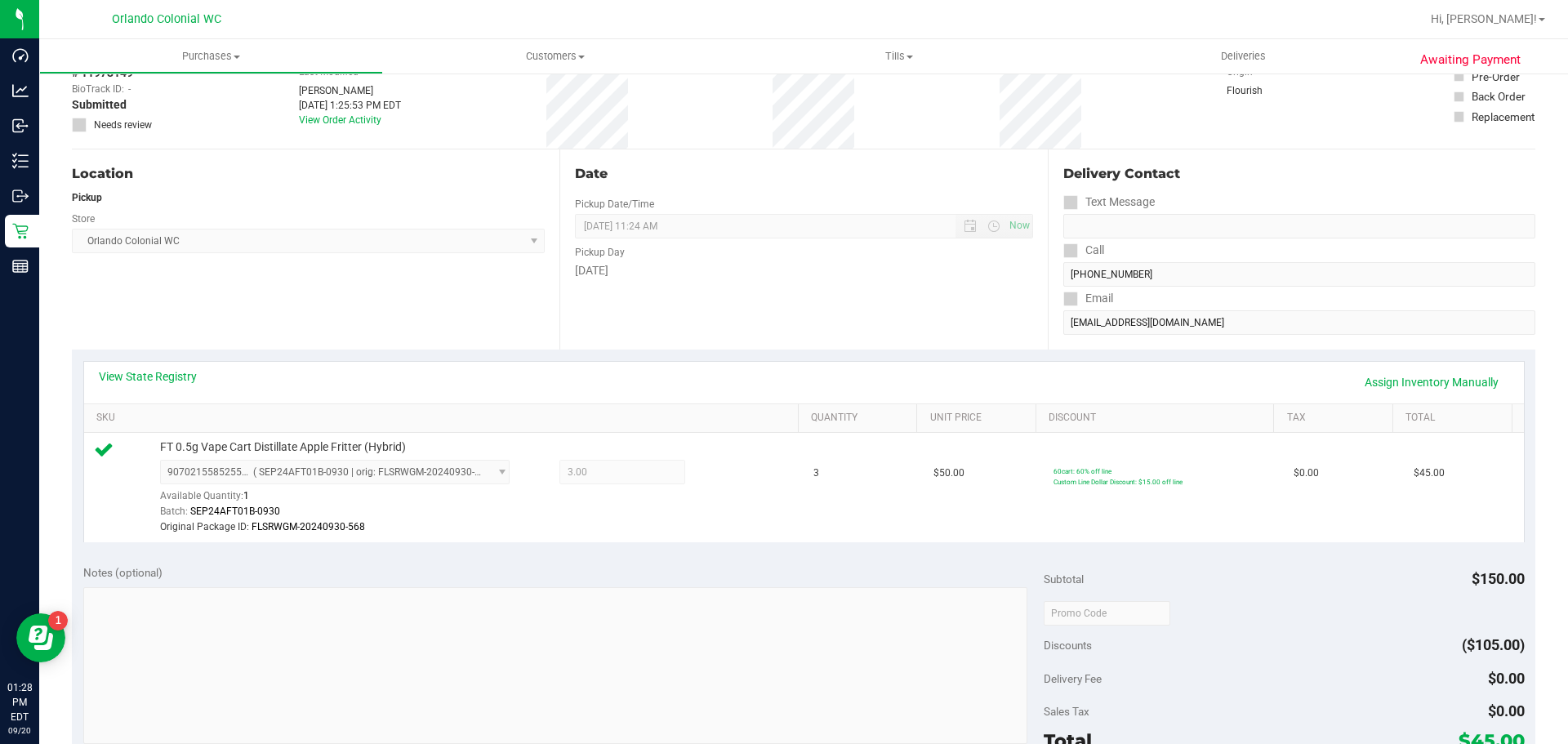
scroll to position [0, 0]
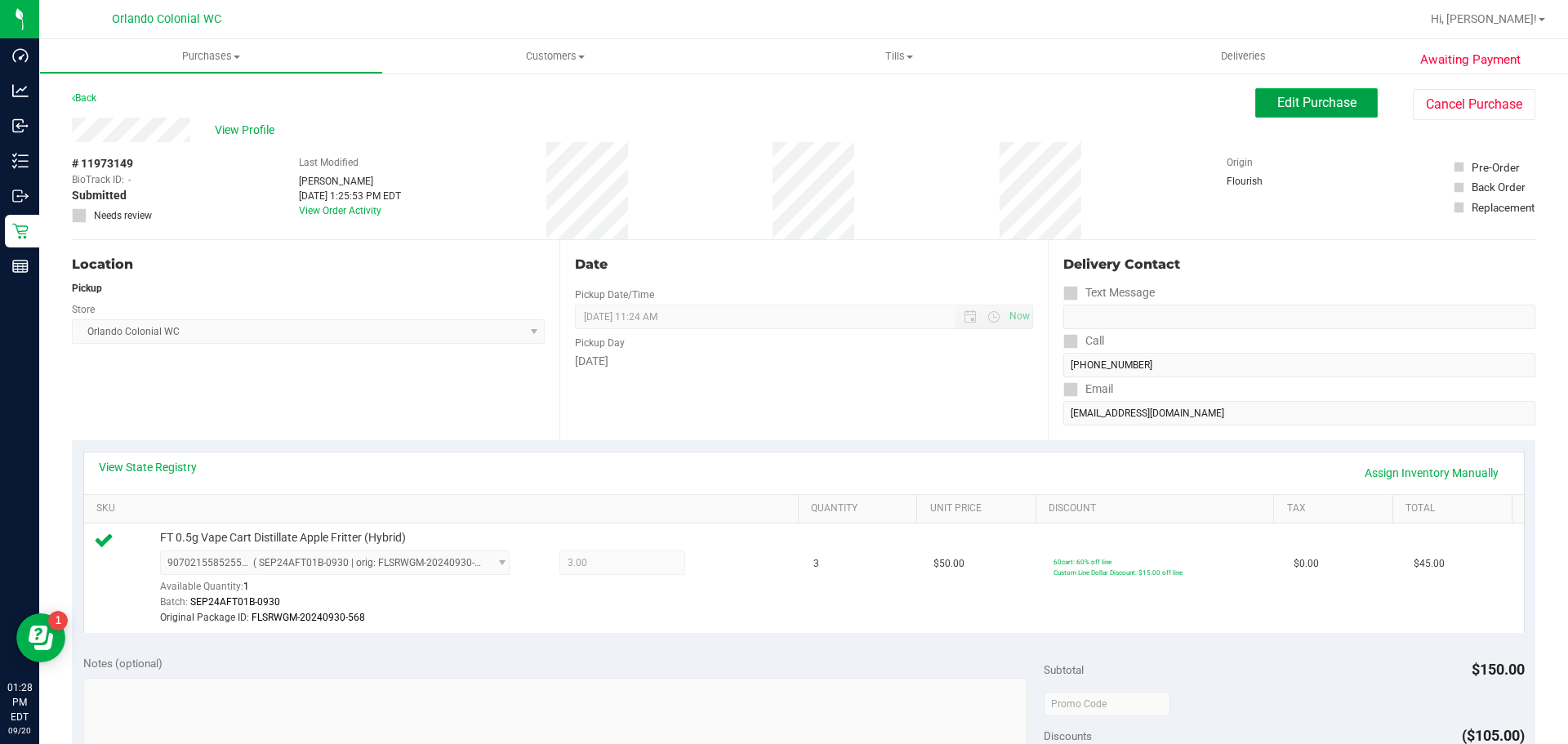
click at [1327, 99] on span "Edit Purchase" at bounding box center [1316, 102] width 79 height 15
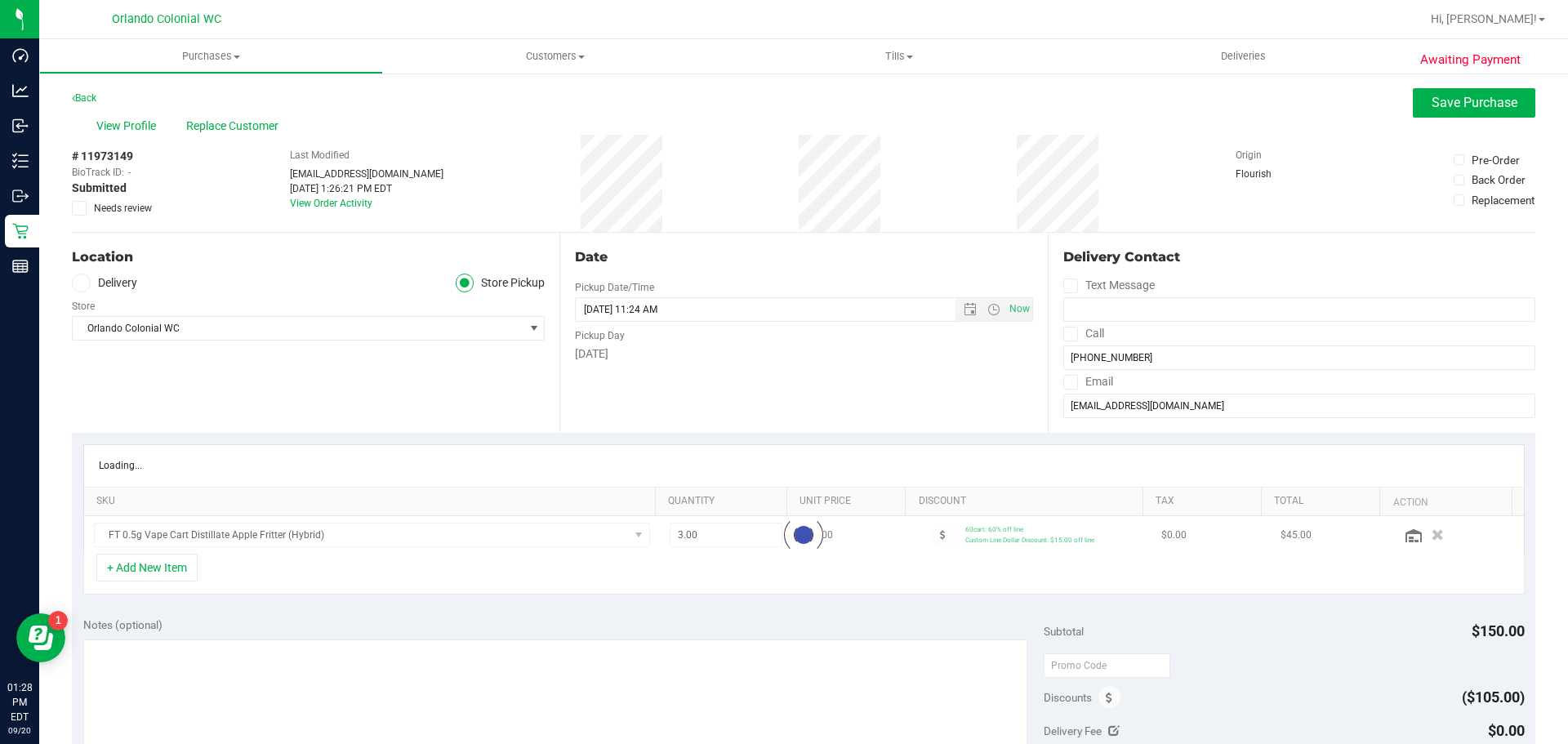
click at [586, 563] on div "+ Add New Item" at bounding box center [804, 573] width 1441 height 41
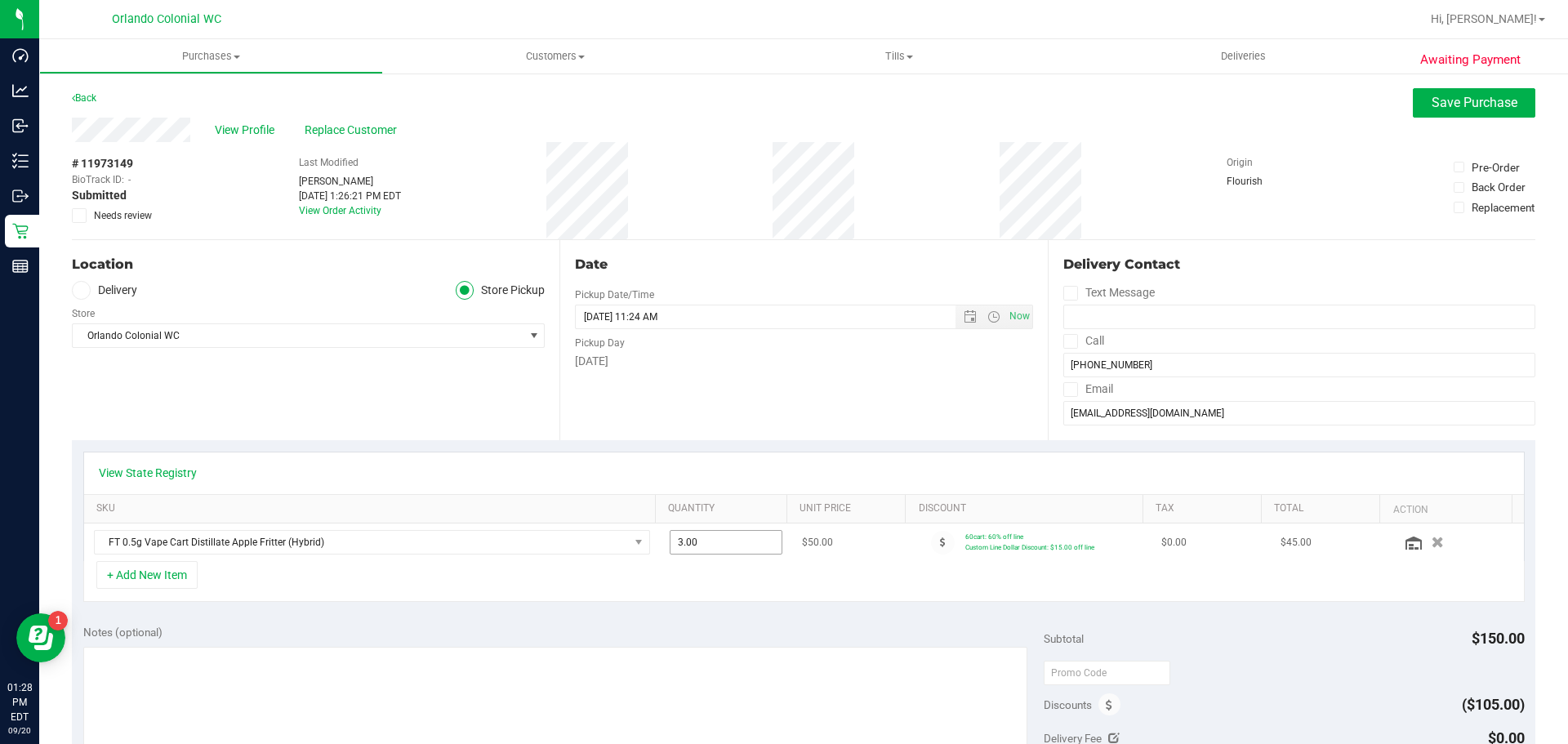
drag, startPoint x: 675, startPoint y: 548, endPoint x: 644, endPoint y: 535, distance: 33.6
click at [640, 547] on tr "FT 0.5g Vape Cart Distillate Apple Fritter (Hybrid) 3.00 3 $50.00 60cart: 60% o…" at bounding box center [804, 542] width 1439 height 37
type input "4"
type input "4.00"
click at [693, 448] on div "View State Registry SKU Quantity Unit Price Discount Tax Total Action FT 0.5g V…" at bounding box center [803, 527] width 1463 height 173
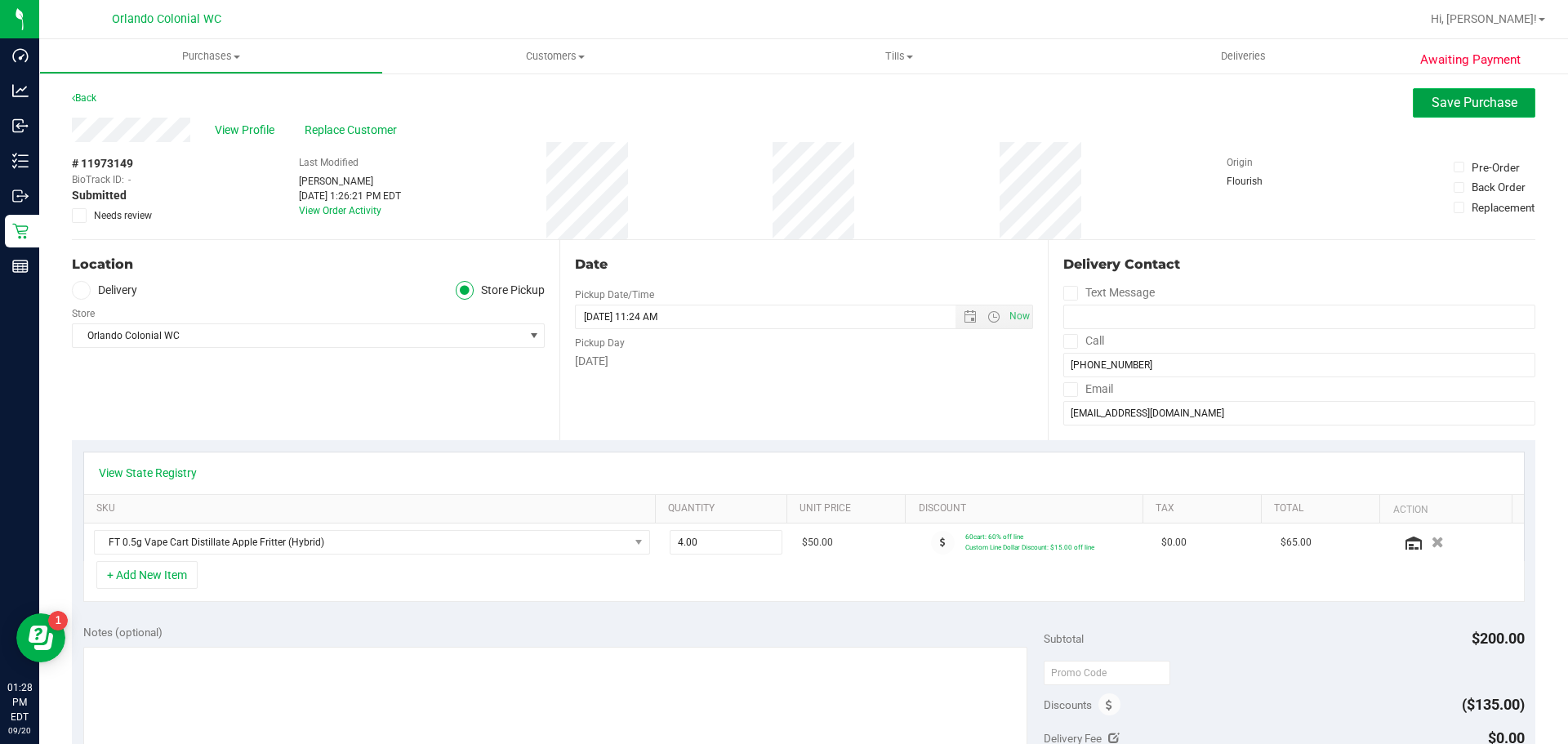
click at [1431, 94] on button "Save Purchase" at bounding box center [1474, 103] width 123 height 30
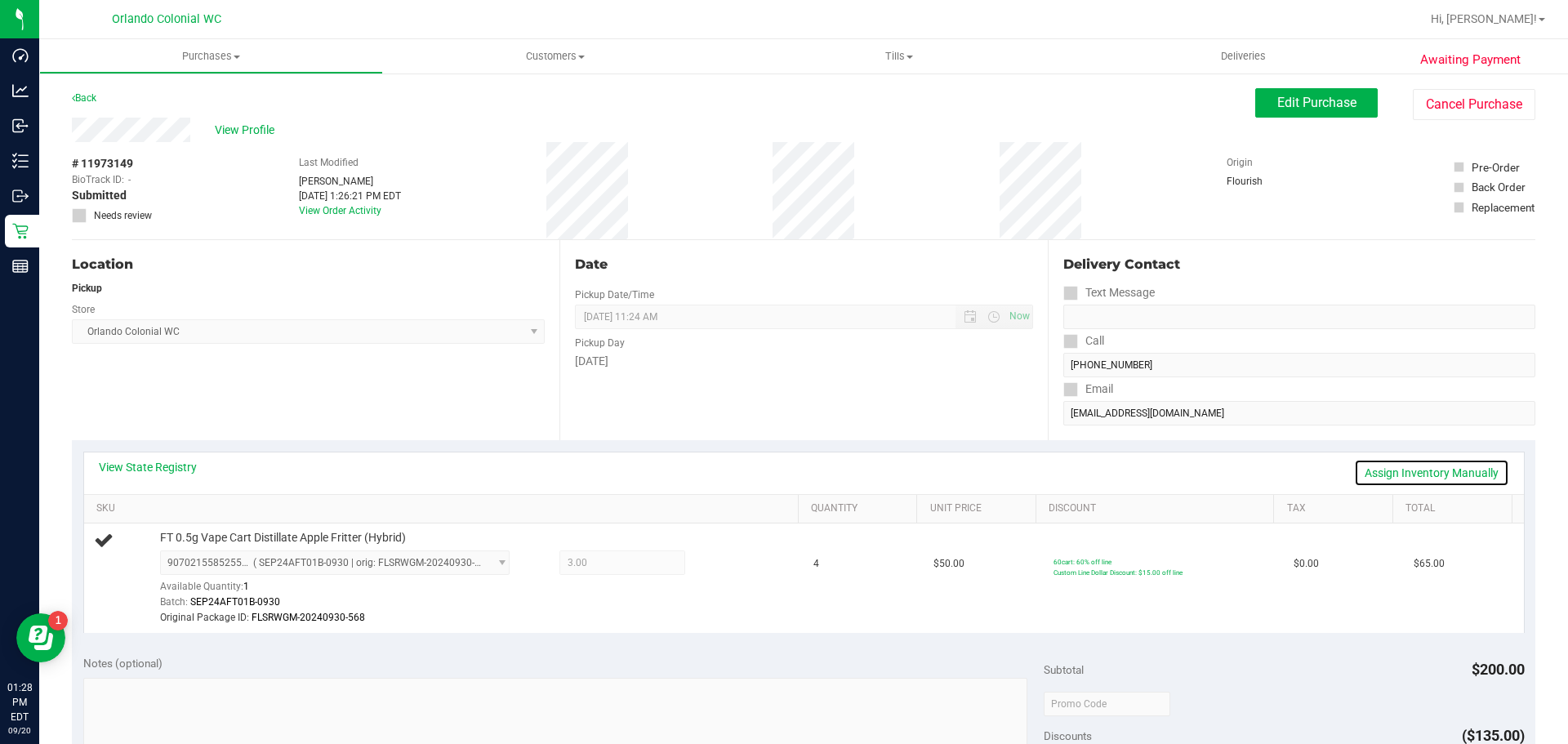
click at [1422, 468] on link "Assign Inventory Manually" at bounding box center [1431, 473] width 155 height 28
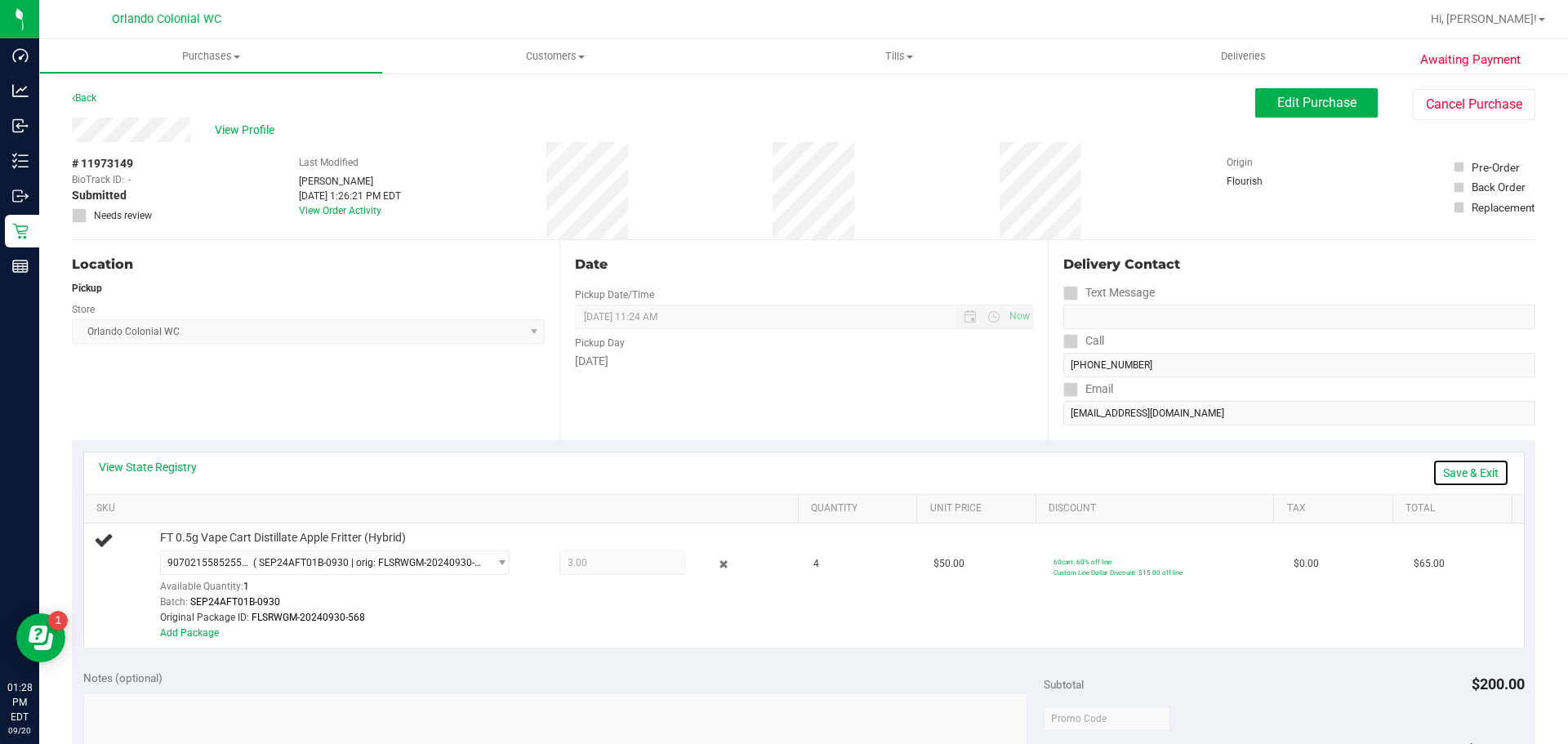
click at [1432, 461] on link "Save & Exit" at bounding box center [1470, 473] width 77 height 28
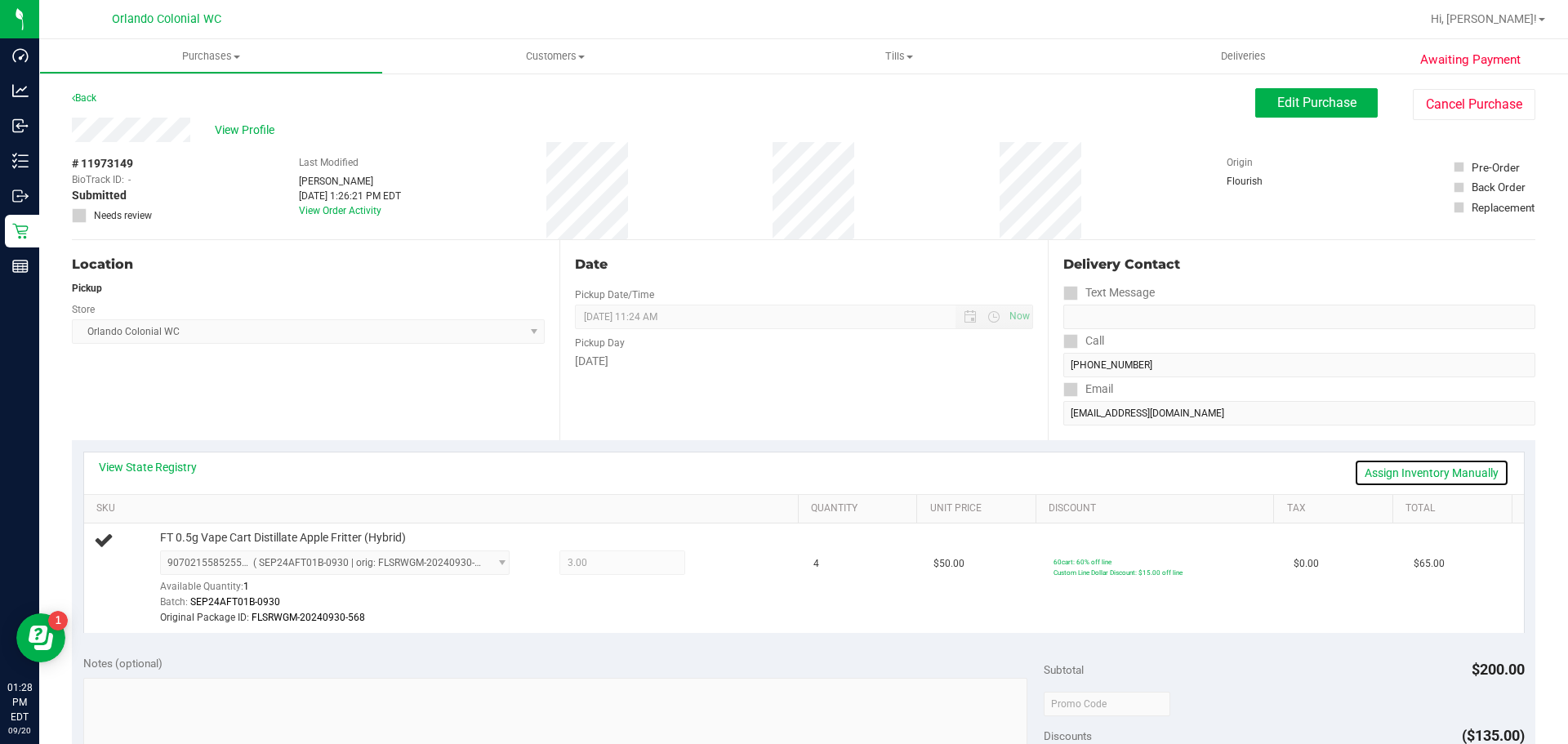
click at [1382, 470] on link "Assign Inventory Manually" at bounding box center [1431, 473] width 155 height 28
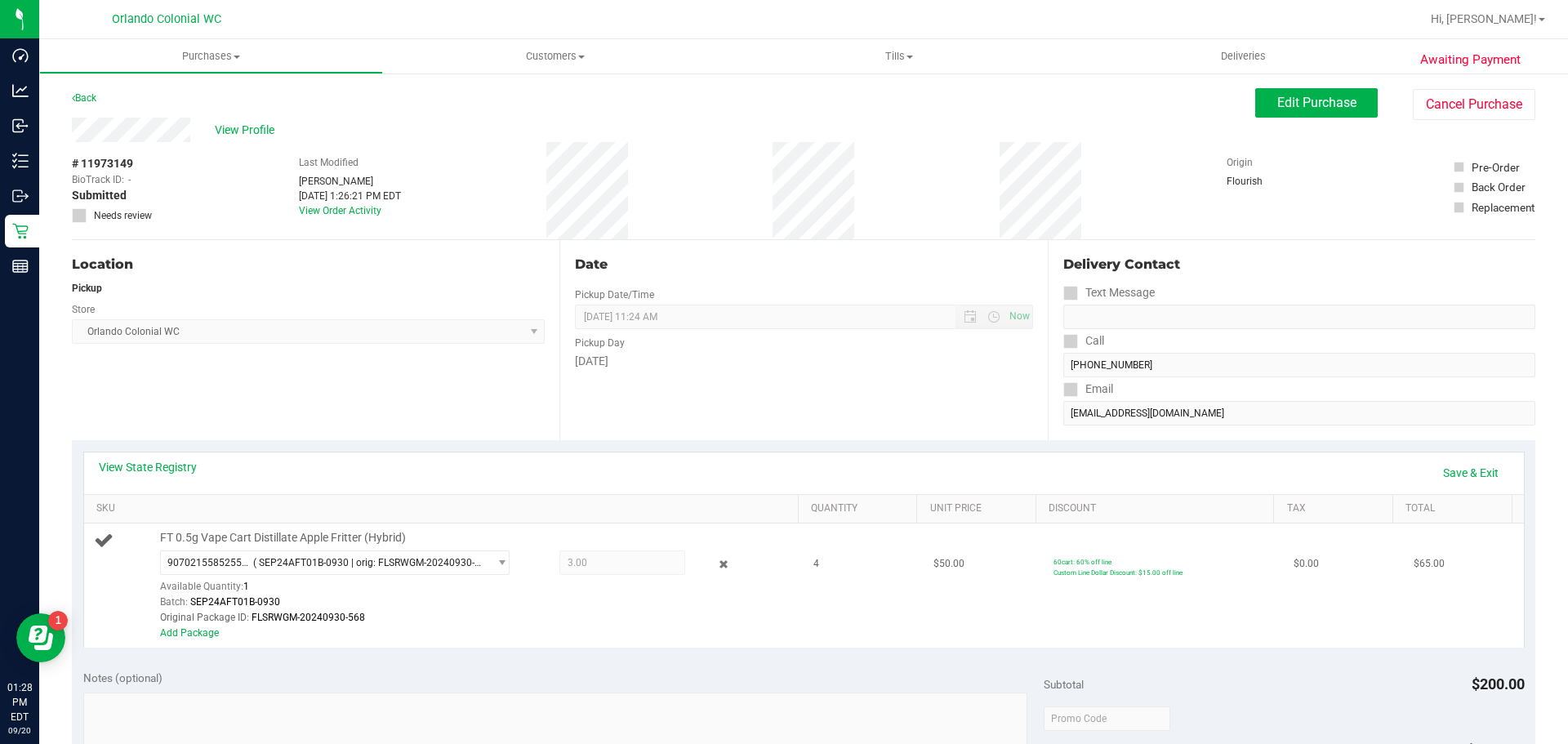
click at [593, 551] on span "3.00 3" at bounding box center [622, 563] width 126 height 25
drag, startPoint x: 588, startPoint y: 559, endPoint x: 572, endPoint y: 565, distance: 17.1
click at [587, 559] on span "3.00 3" at bounding box center [622, 563] width 126 height 25
click at [198, 632] on link "Add Package" at bounding box center [189, 633] width 59 height 11
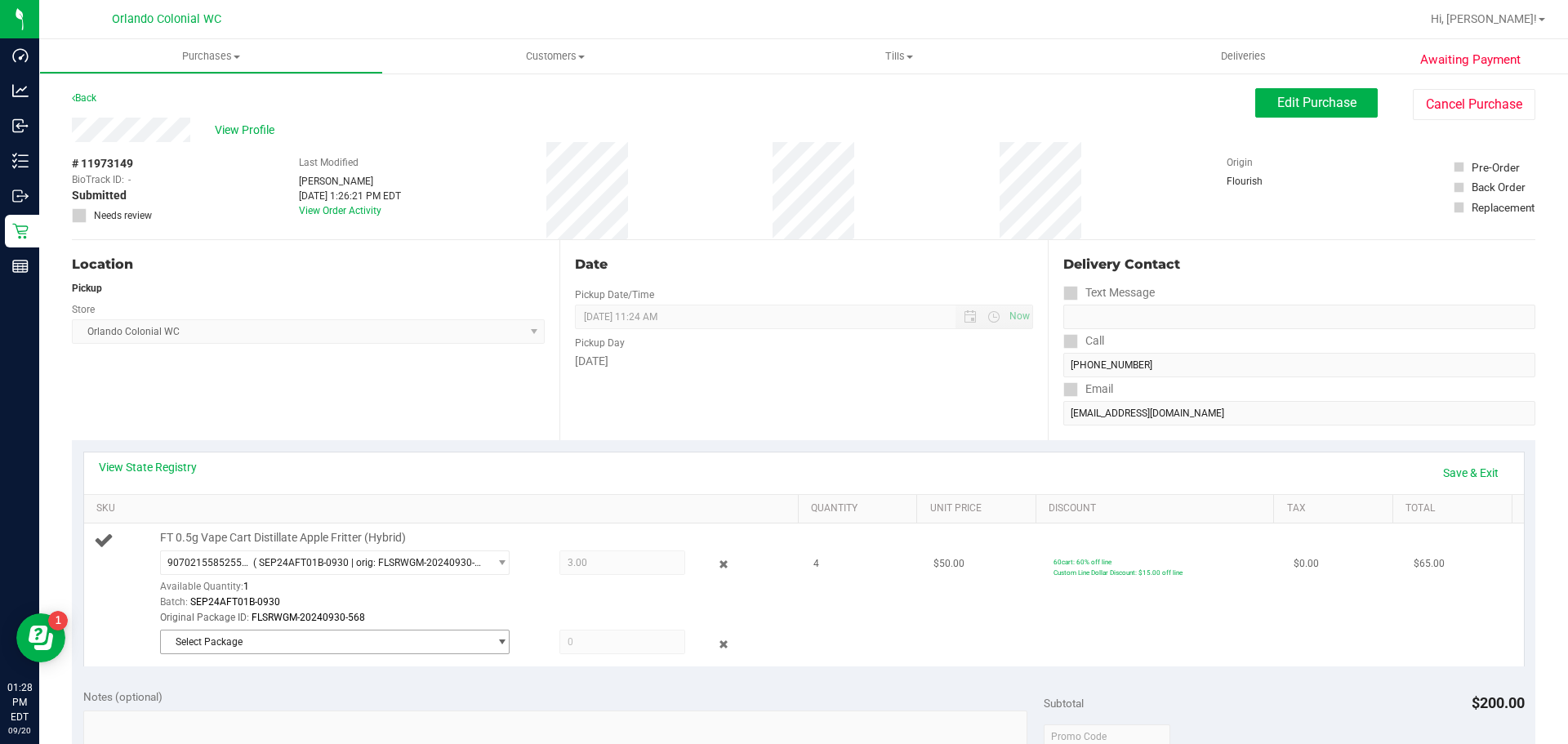
click at [222, 635] on span "Select Package" at bounding box center [325, 642] width 327 height 23
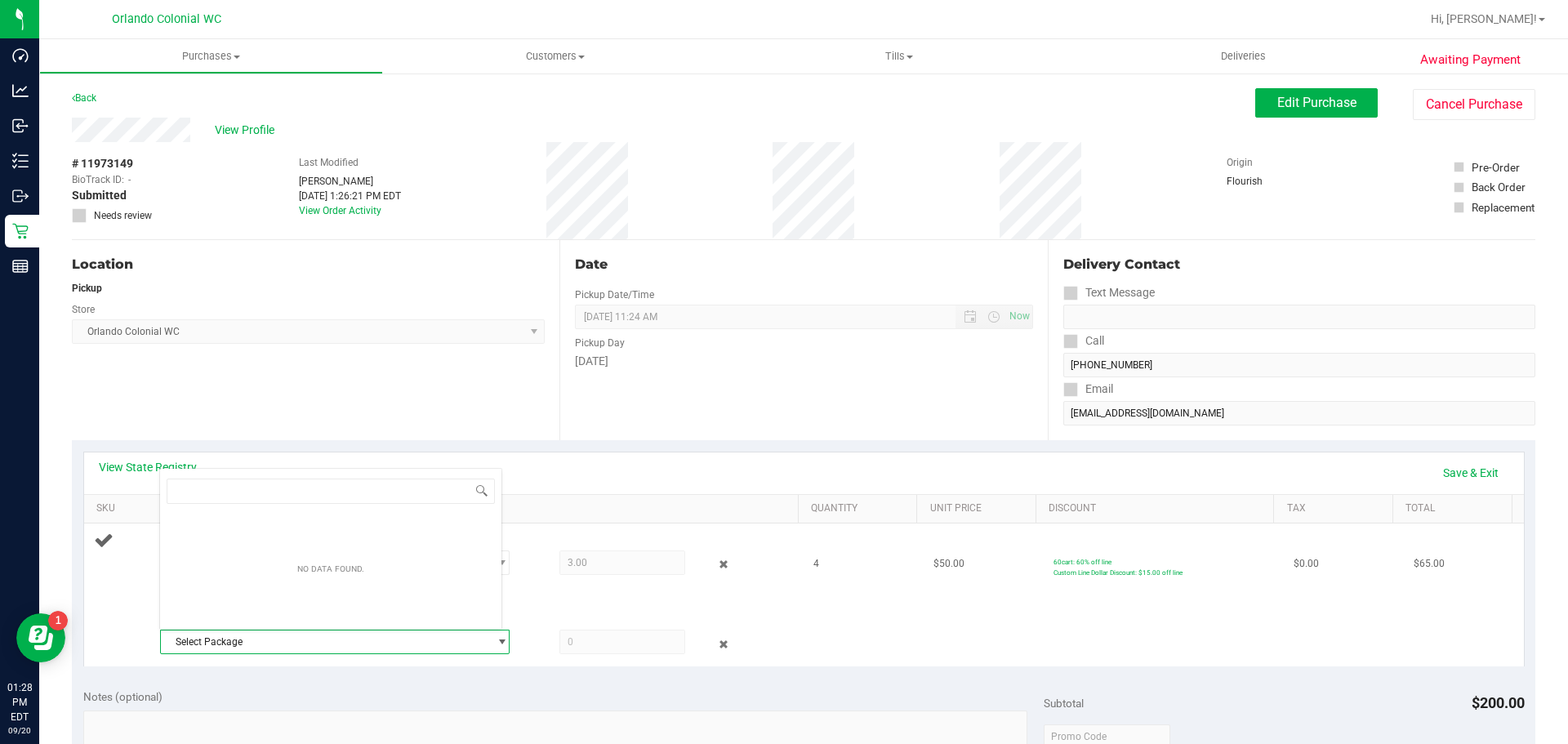
click at [143, 633] on div "FT 0.5g Vape Cart Distillate Apple Fritter (Hybrid) 9070215585255949 ( SEP24AFT…" at bounding box center [445, 595] width 701 height 130
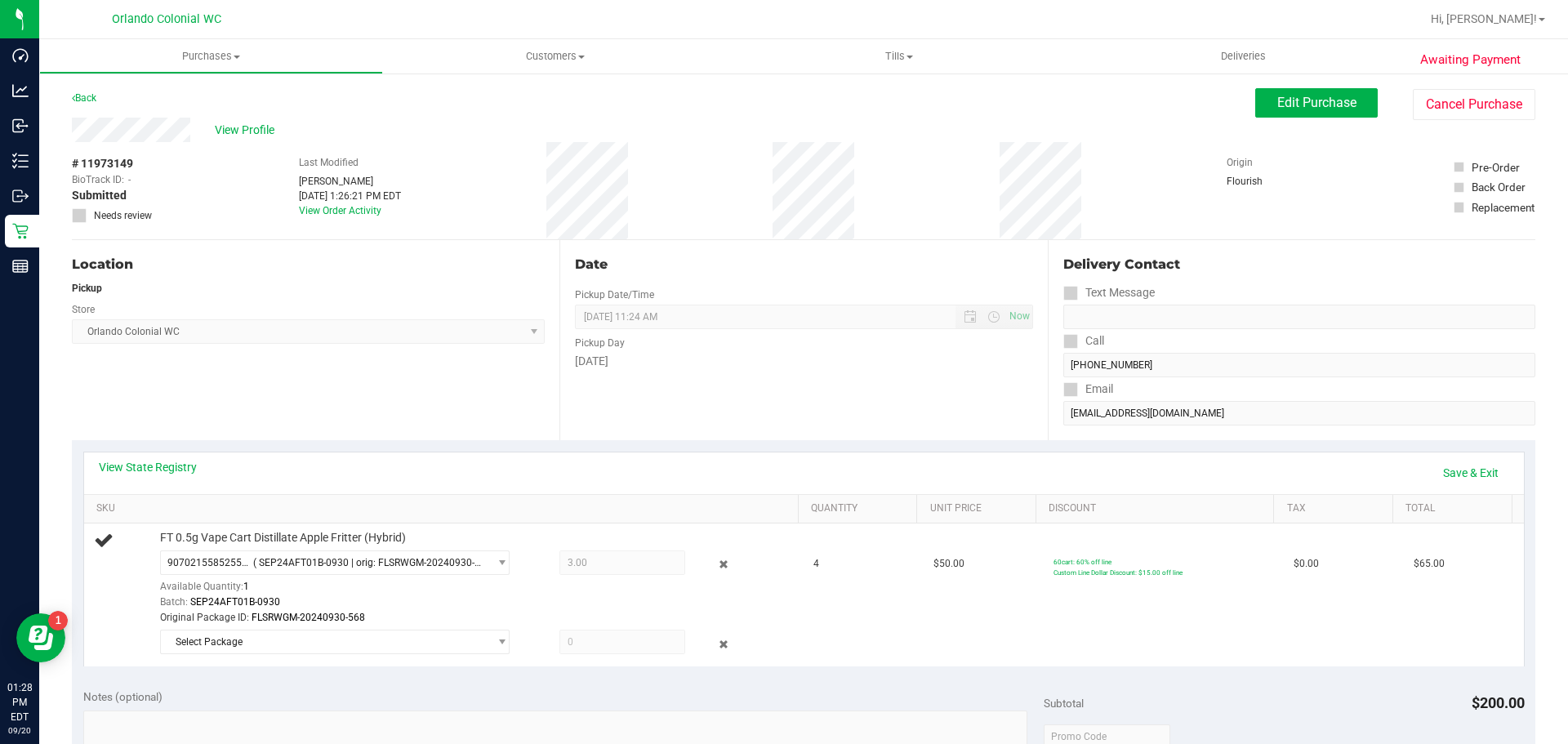
click at [454, 452] on div "View State Registry Save & Exit" at bounding box center [804, 473] width 1439 height 42
click at [636, 555] on span "3.00 3" at bounding box center [622, 563] width 126 height 25
click at [487, 646] on span "select" at bounding box center [497, 642] width 20 height 23
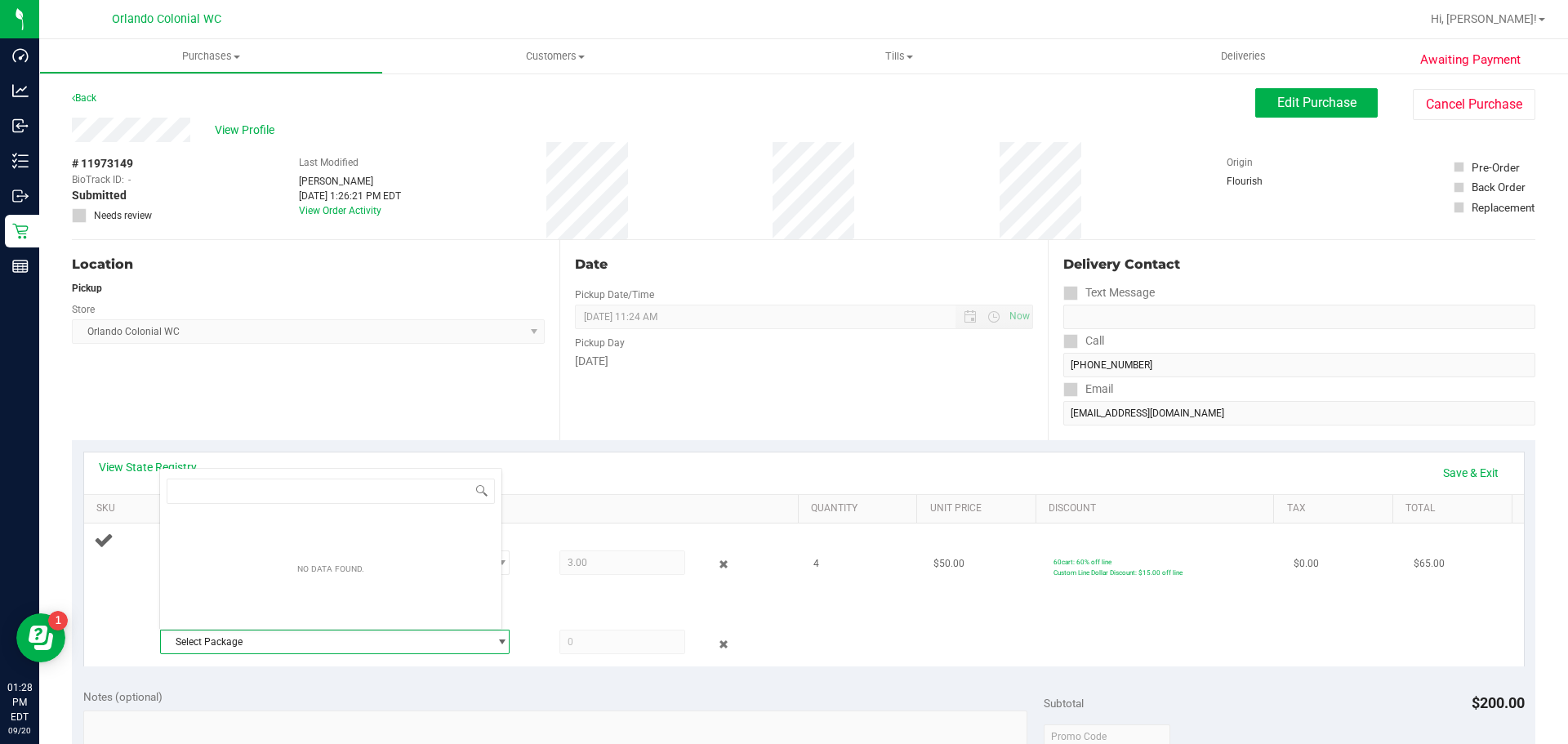
click at [526, 613] on div "Original Package ID: FLSRWGM-20240930-568" at bounding box center [475, 618] width 630 height 15
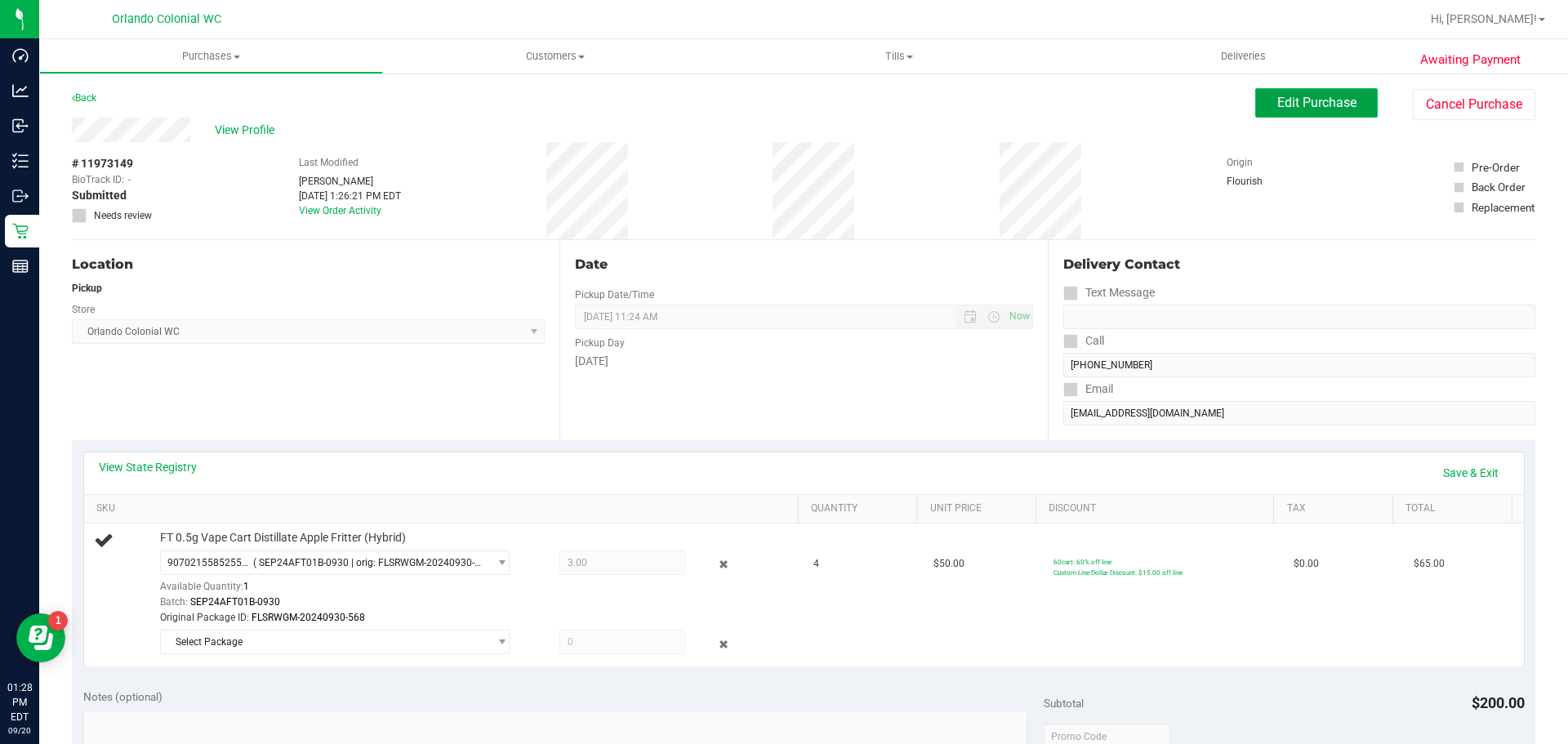
click at [1266, 111] on button "Edit Purchase" at bounding box center [1316, 103] width 123 height 30
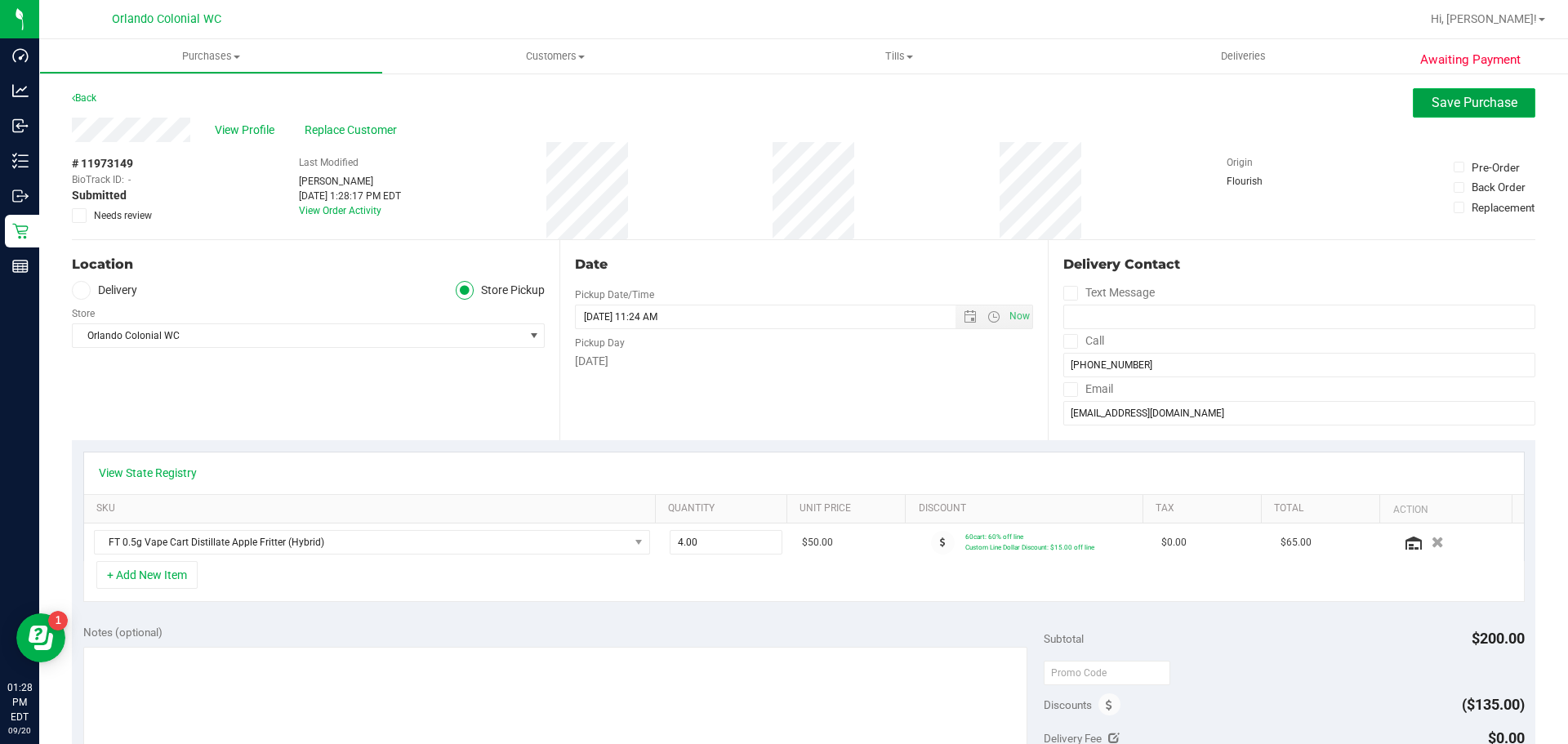
click at [1454, 99] on span "Save Purchase" at bounding box center [1474, 102] width 86 height 15
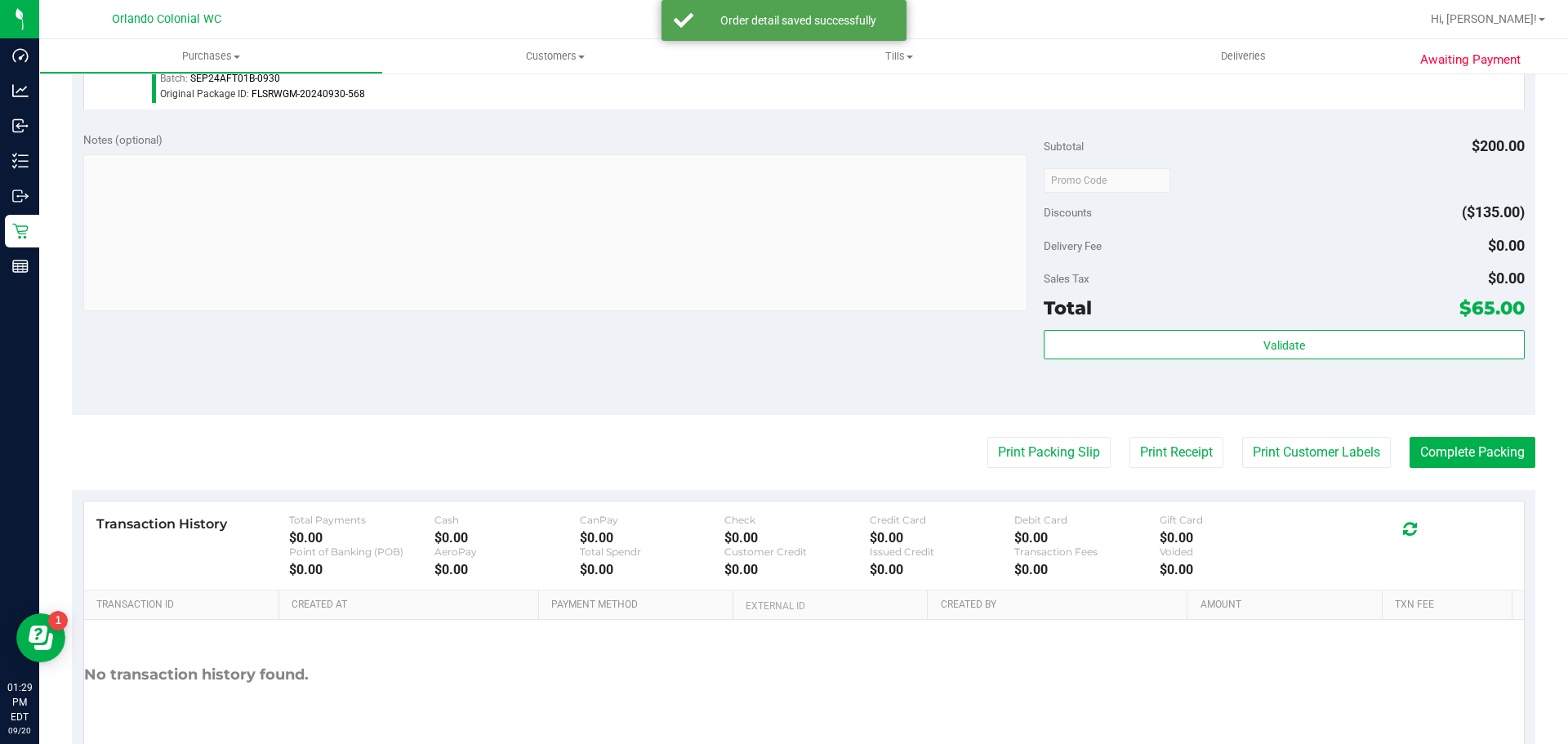
scroll to position [608, 0]
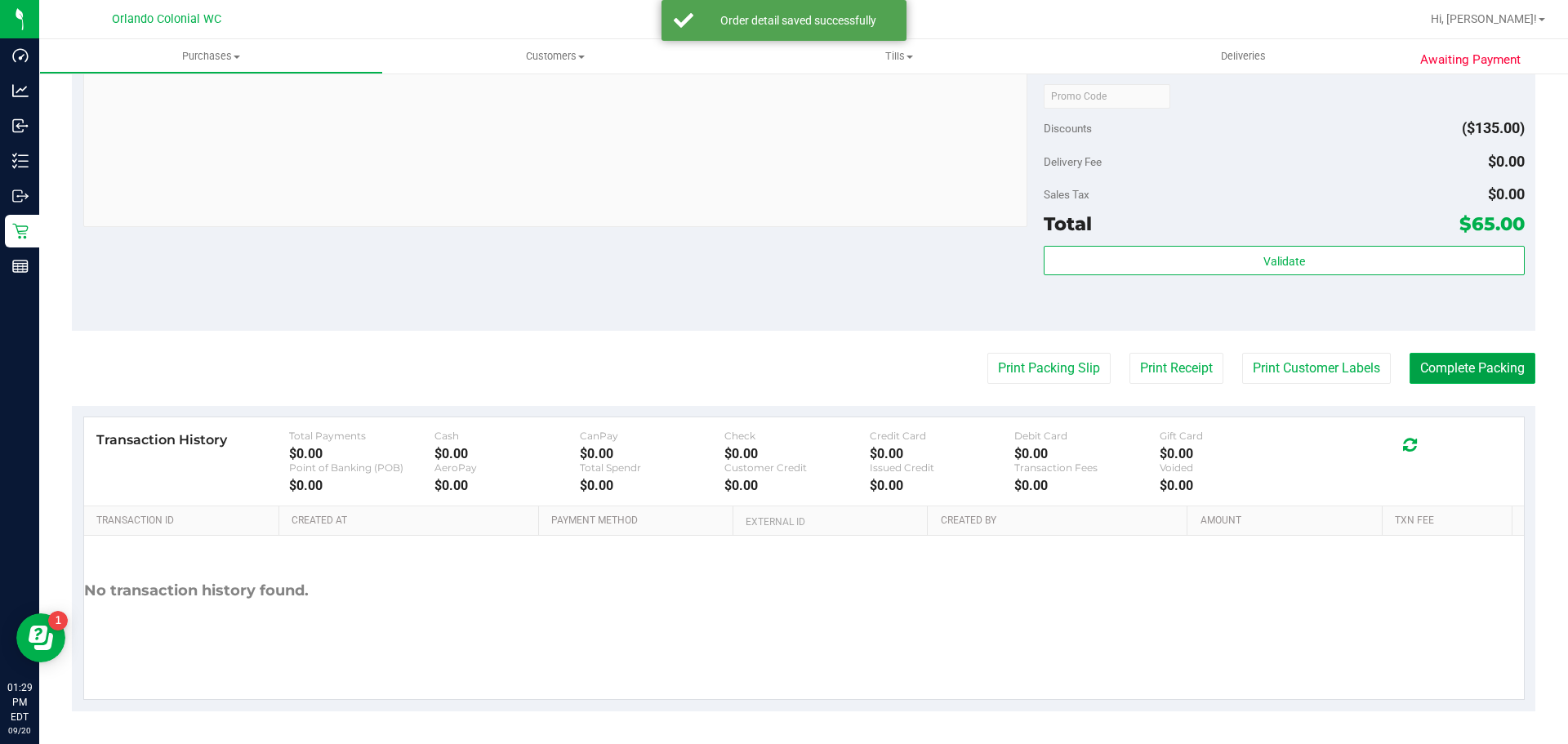
click at [1449, 370] on button "Complete Packing" at bounding box center [1472, 368] width 126 height 31
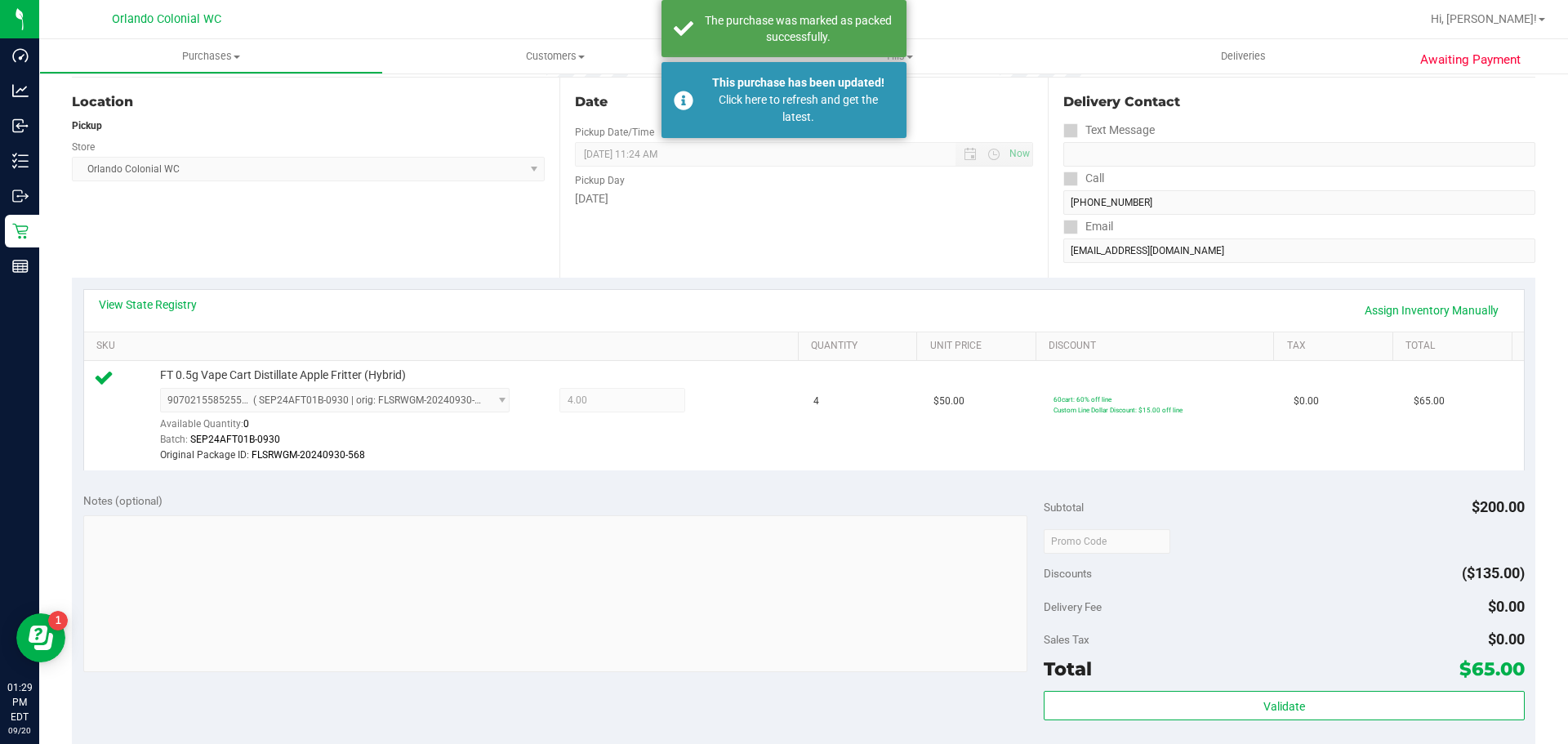
scroll to position [0, 0]
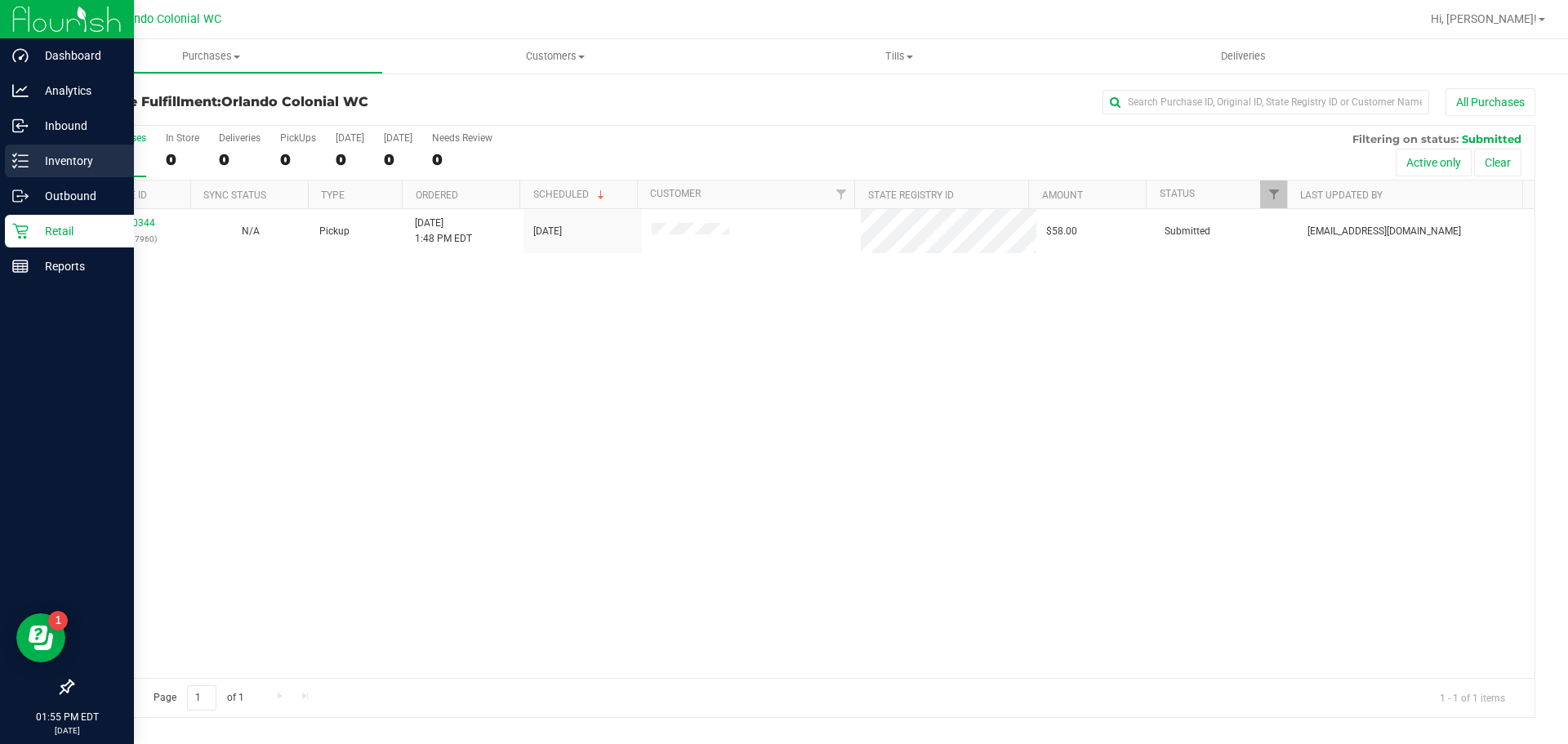
click at [71, 168] on p "Inventory" at bounding box center [77, 161] width 98 height 20
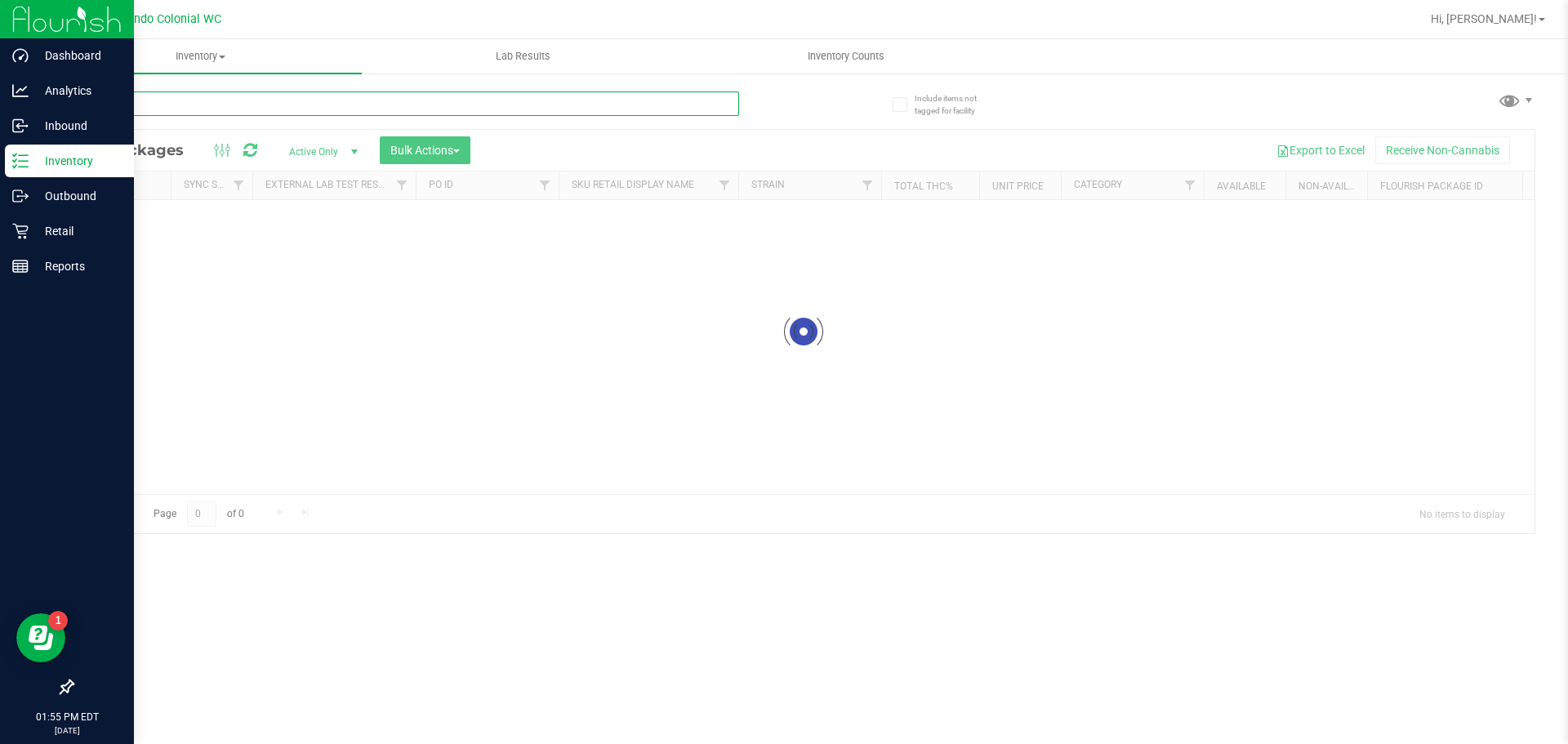
click at [231, 108] on input "text" at bounding box center [405, 104] width 667 height 25
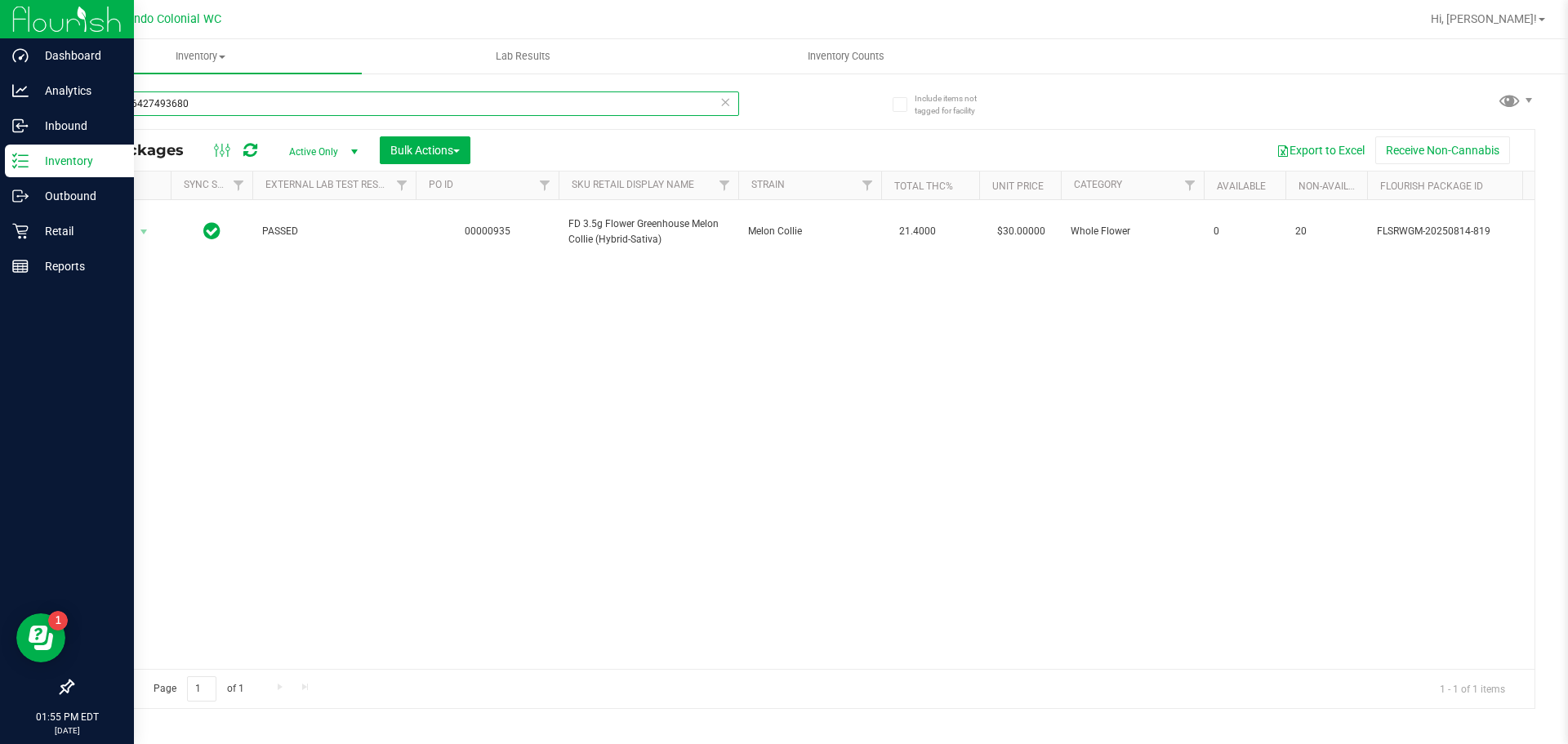
type input "1843486427493680"
click at [229, 305] on div "Action Action Edit attributes Global inventory Locate package Package audit log…" at bounding box center [803, 434] width 1461 height 469
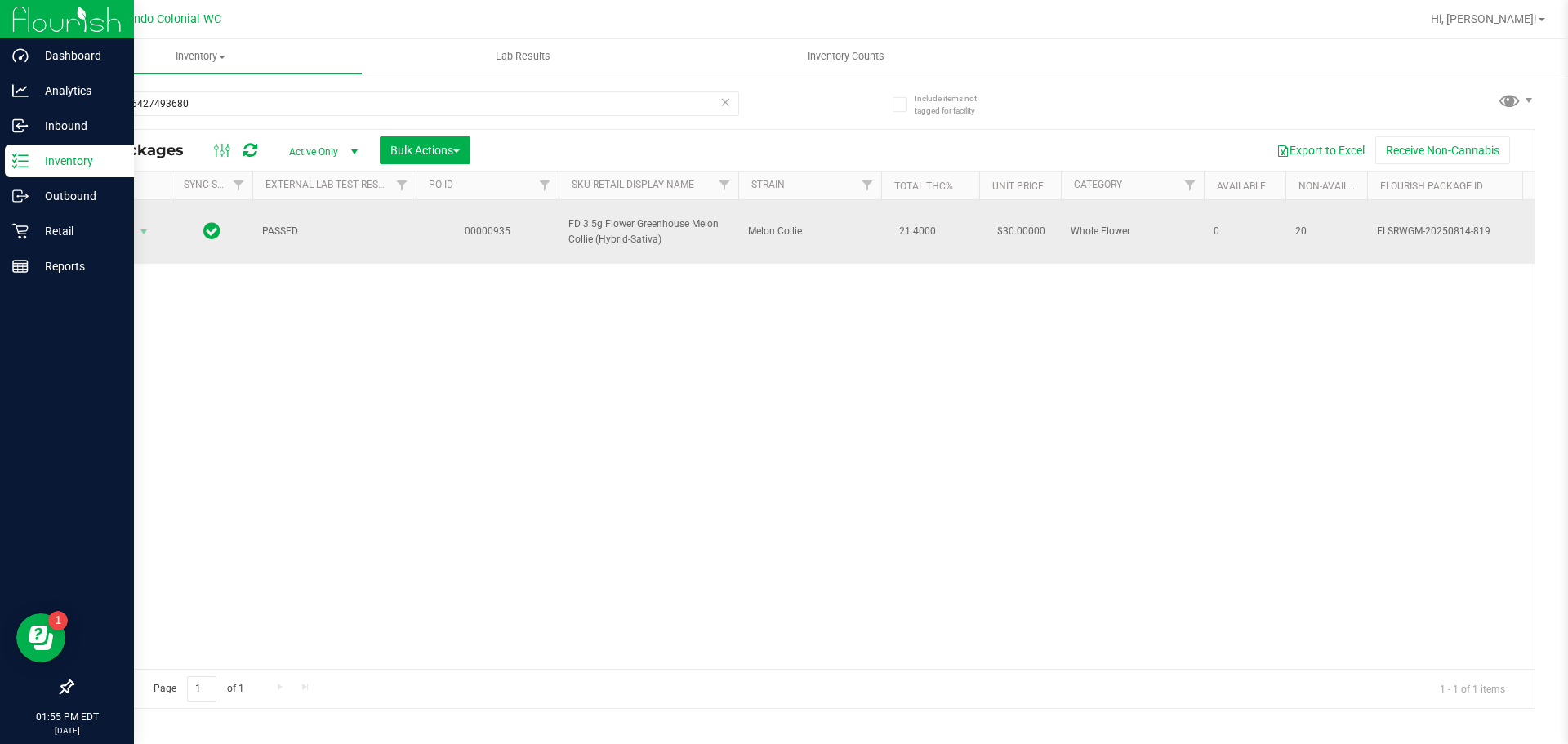
click at [134, 225] on span "select" at bounding box center [144, 232] width 20 height 23
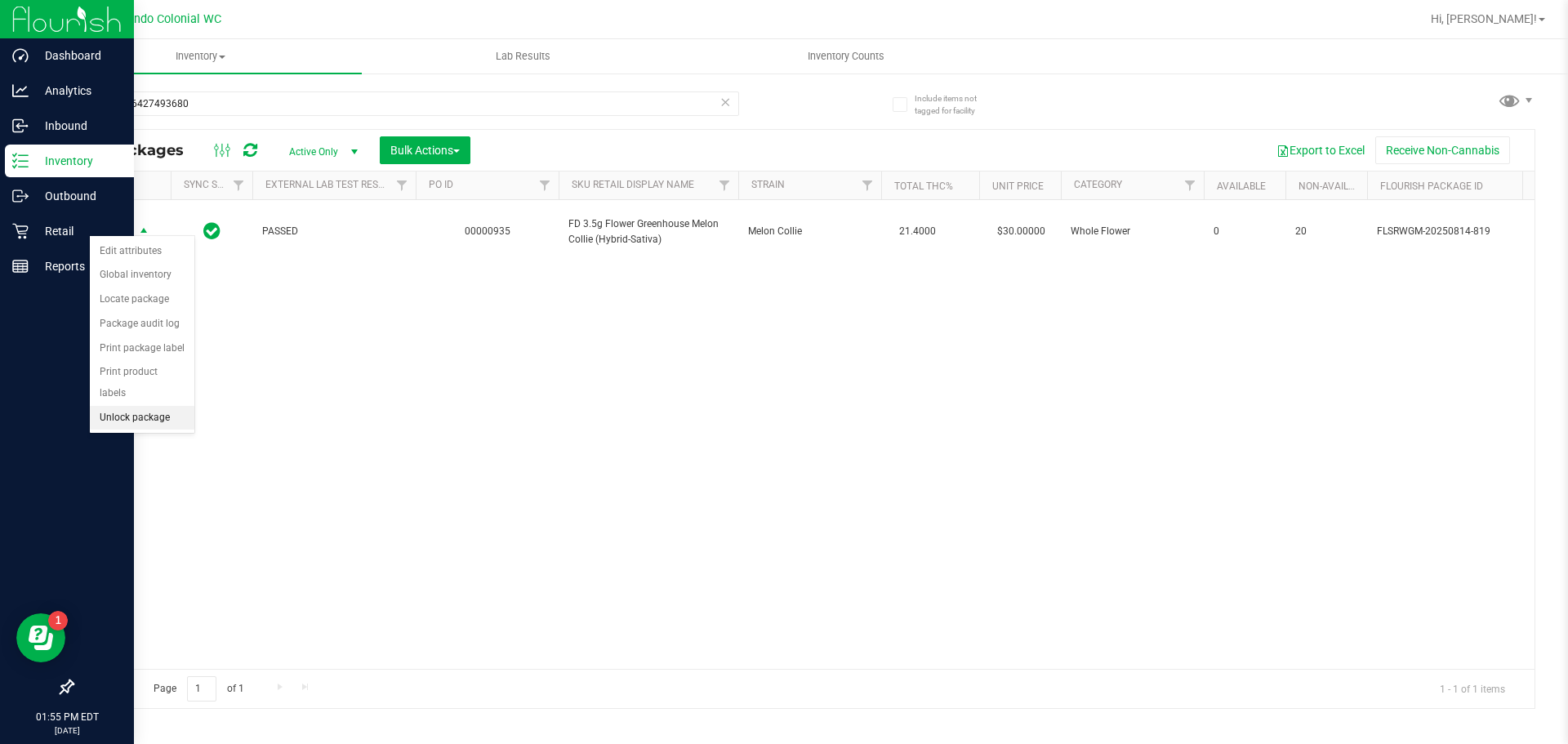
click at [160, 406] on li "Unlock package" at bounding box center [142, 418] width 105 height 25
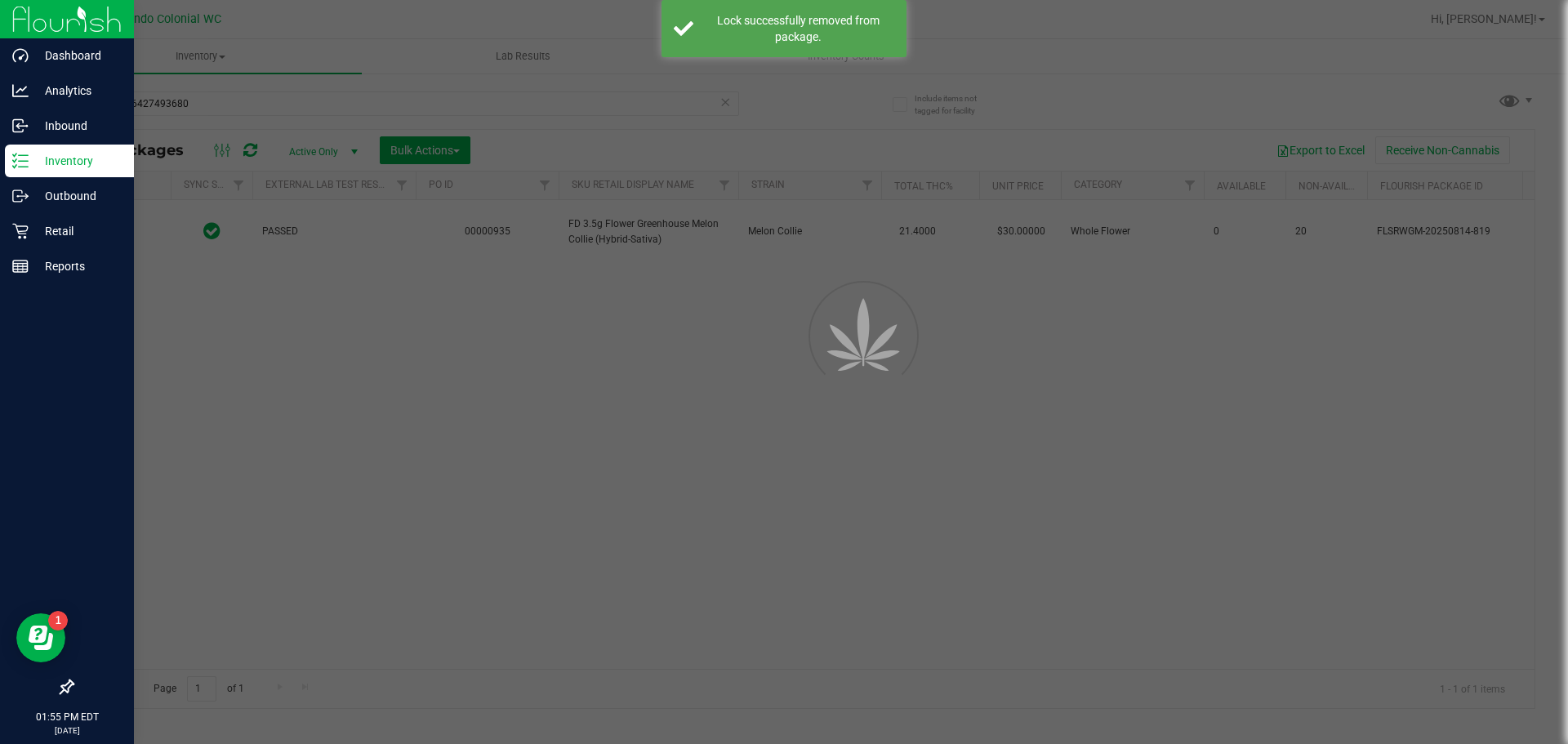
click at [278, 411] on div at bounding box center [784, 372] width 1568 height 744
